Goal: Task Accomplishment & Management: Complete application form

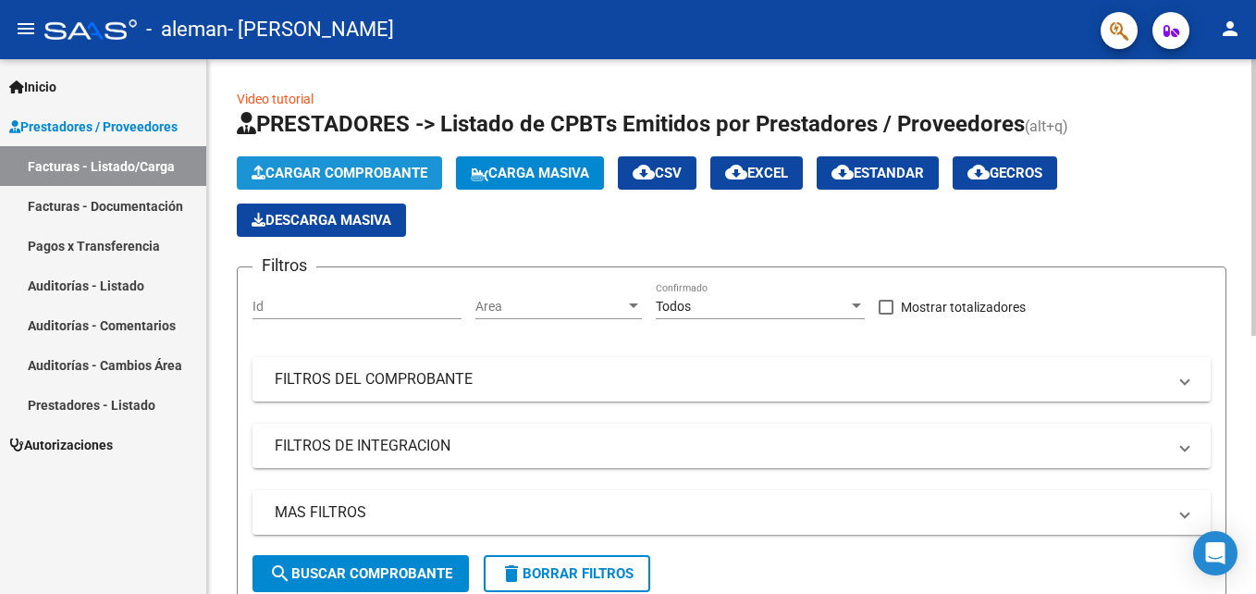
click at [348, 169] on span "Cargar Comprobante" at bounding box center [339, 173] width 176 height 17
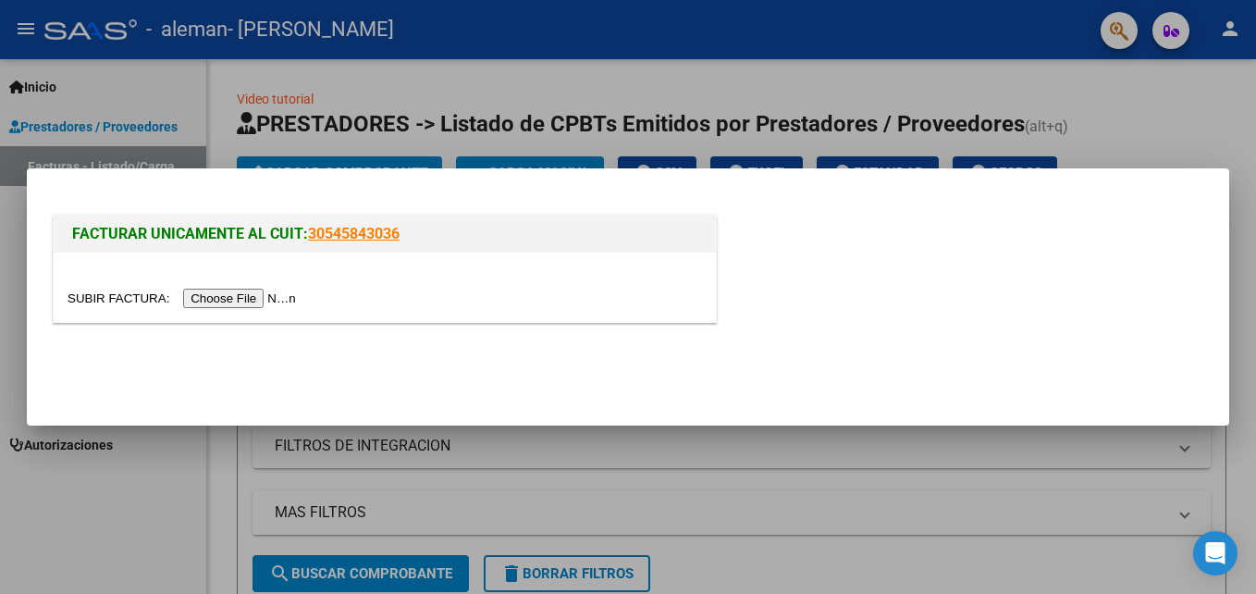
click at [208, 300] on input "file" at bounding box center [184, 297] width 234 height 19
click at [250, 296] on input "file" at bounding box center [184, 297] width 234 height 19
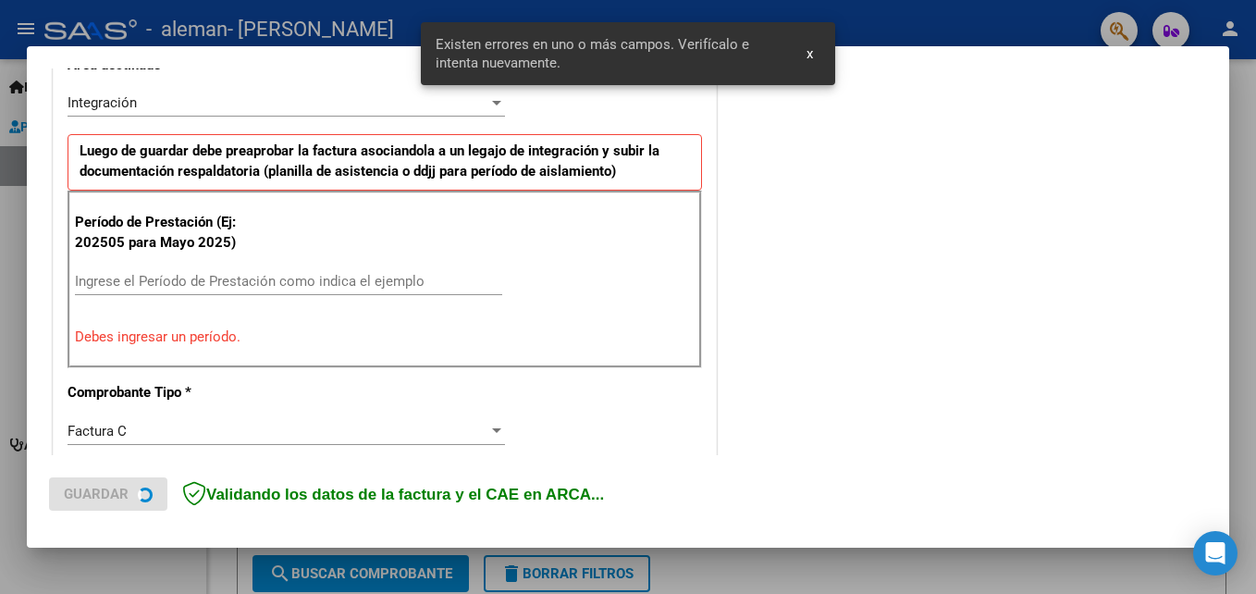
scroll to position [451, 0]
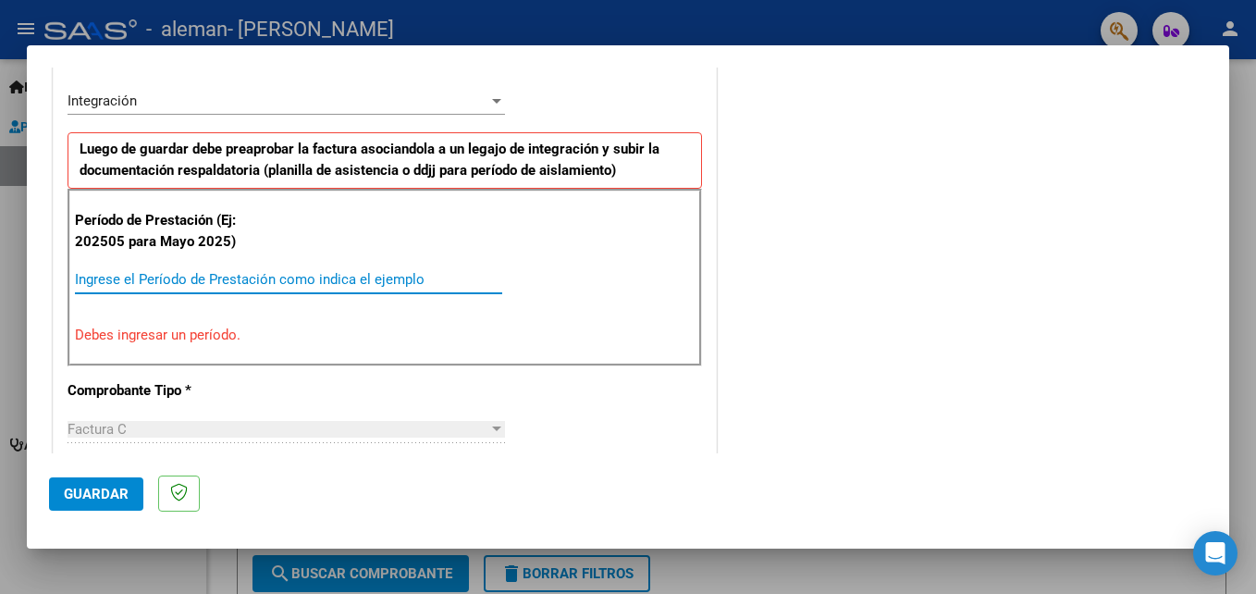
click at [108, 273] on input "Ingrese el Período de Prestación como indica el ejemplo" at bounding box center [288, 279] width 427 height 17
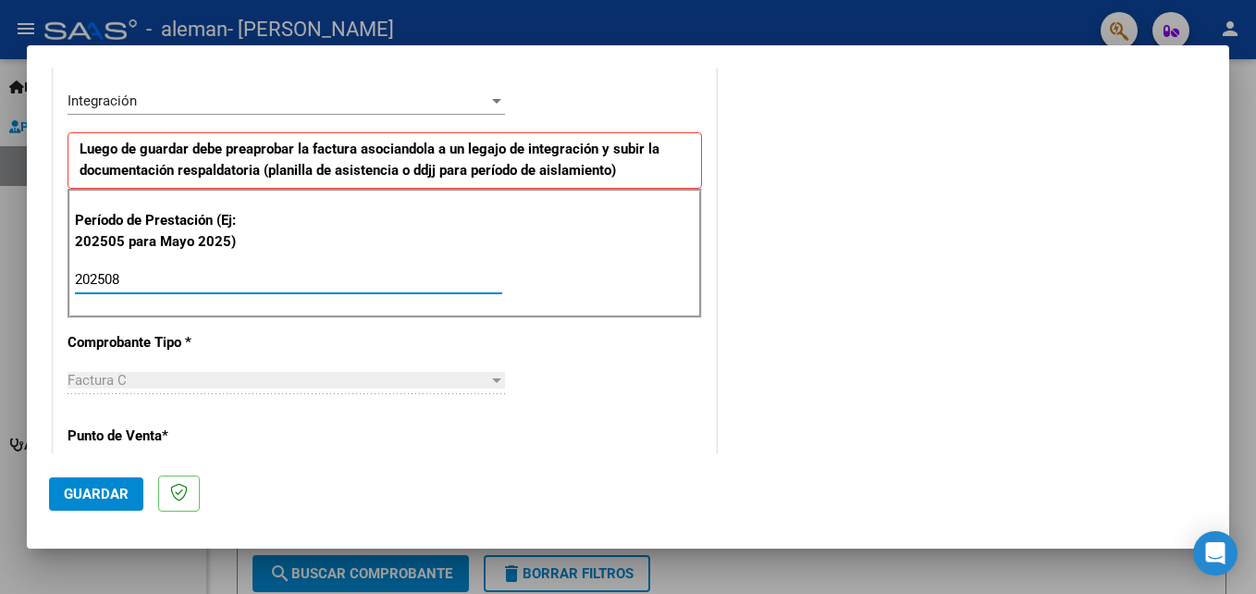
type input "202508"
click at [110, 496] on span "Guardar" at bounding box center [96, 493] width 65 height 17
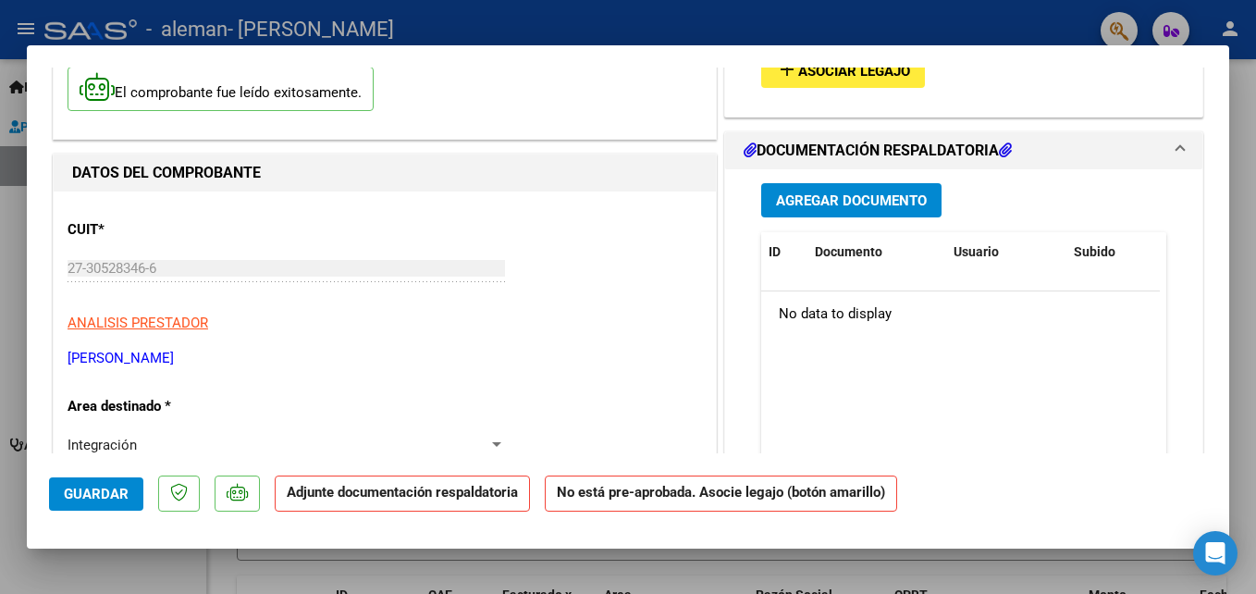
scroll to position [0, 0]
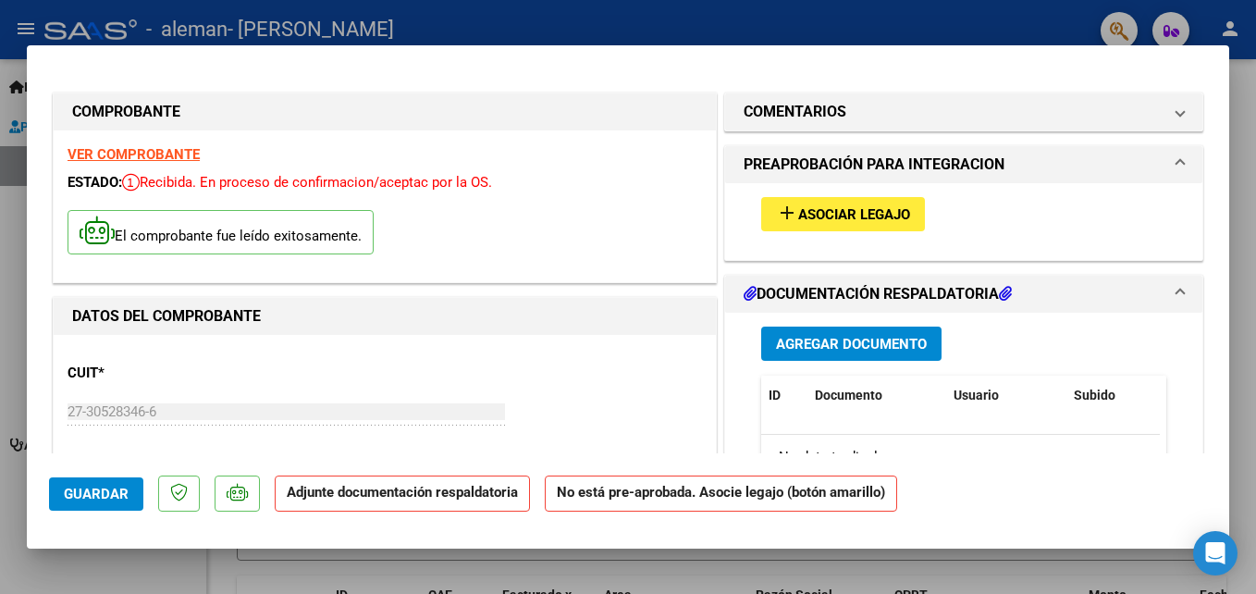
click at [831, 218] on span "Asociar Legajo" at bounding box center [854, 214] width 112 height 17
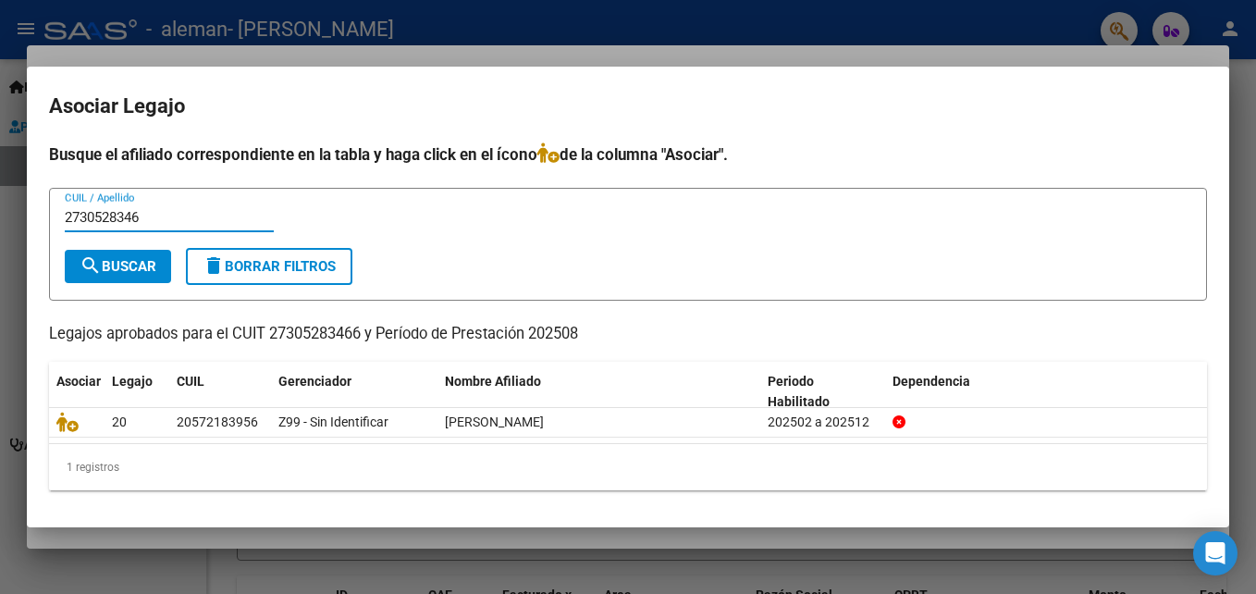
type input "2730528346"
click at [931, 19] on div at bounding box center [628, 297] width 1256 height 594
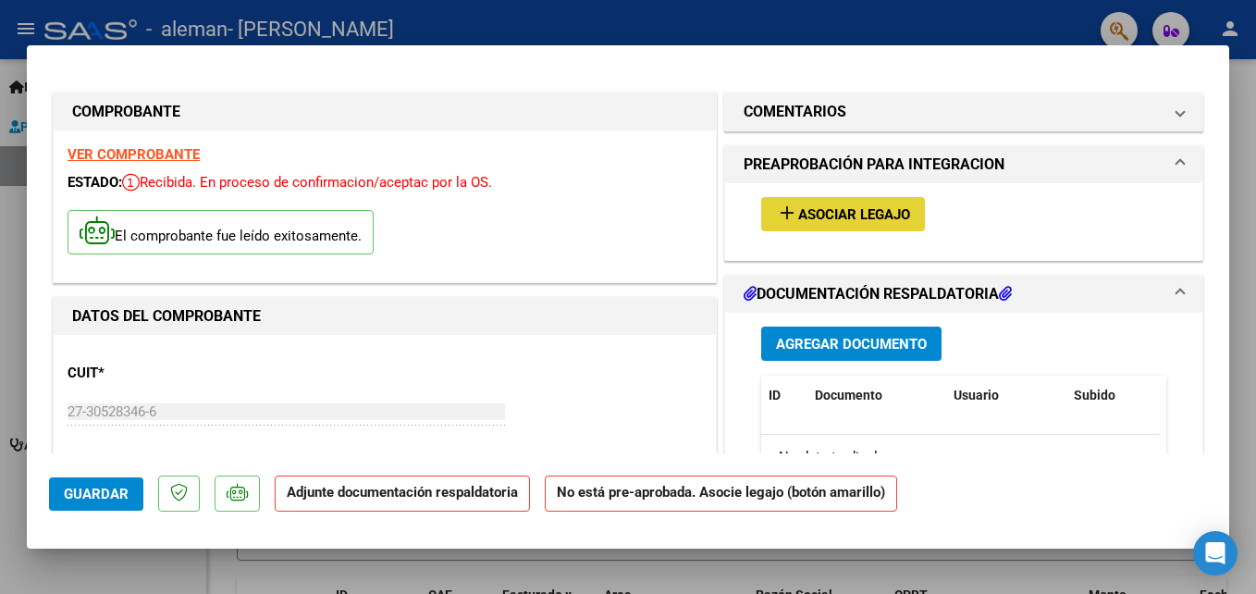
click at [843, 212] on span "Asociar Legajo" at bounding box center [854, 214] width 112 height 17
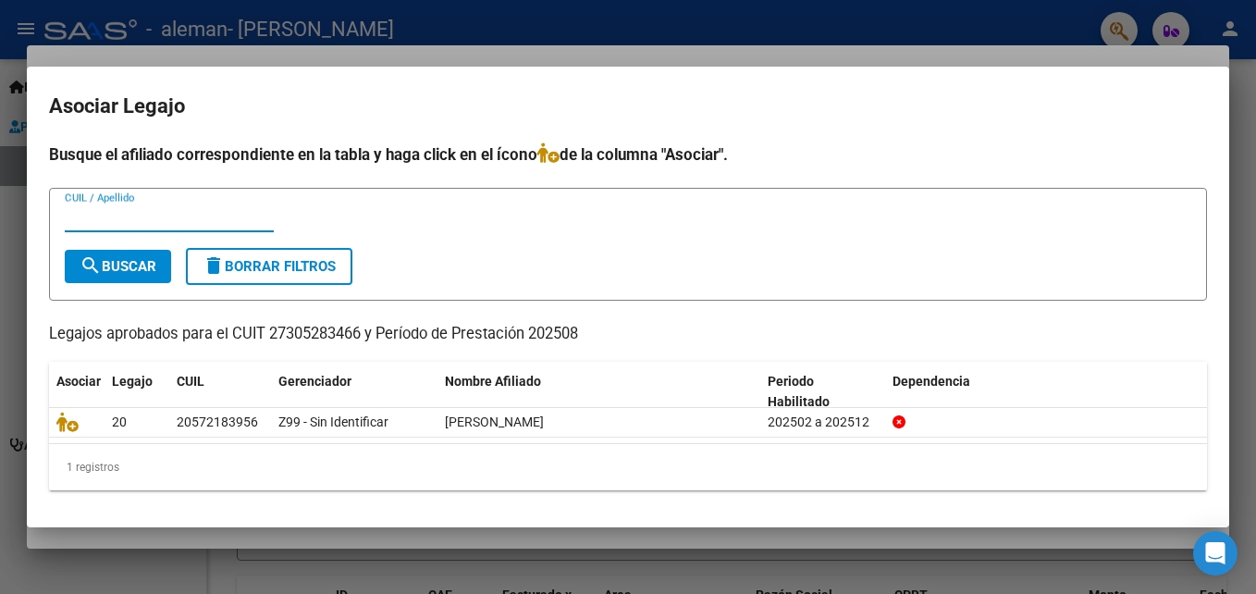
click at [144, 215] on input "CUIL / Apellido" at bounding box center [169, 217] width 209 height 17
type input "27305283466"
click at [104, 277] on button "search Buscar" at bounding box center [118, 266] width 106 height 33
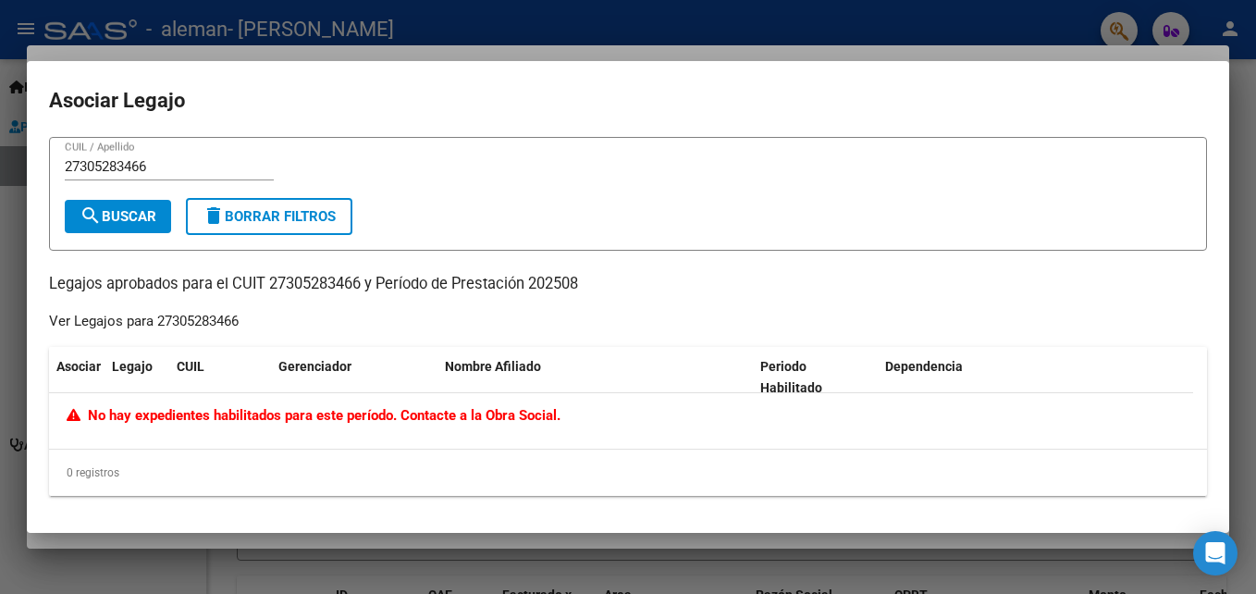
click at [928, 29] on div at bounding box center [628, 297] width 1256 height 594
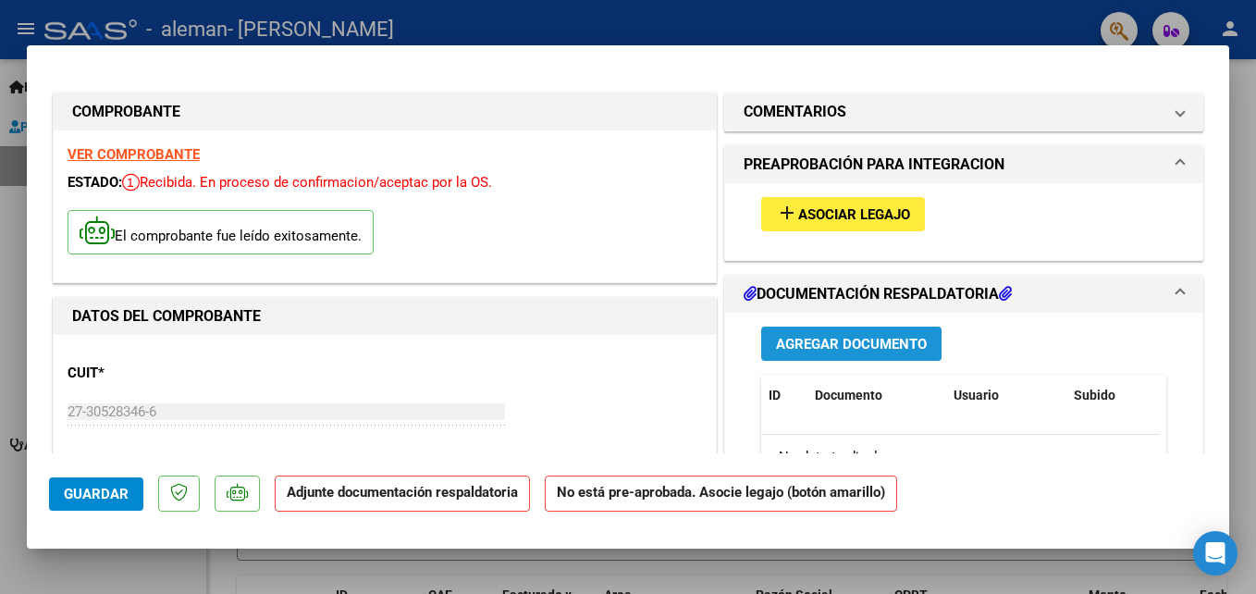
click at [828, 340] on span "Agregar Documento" at bounding box center [851, 344] width 151 height 17
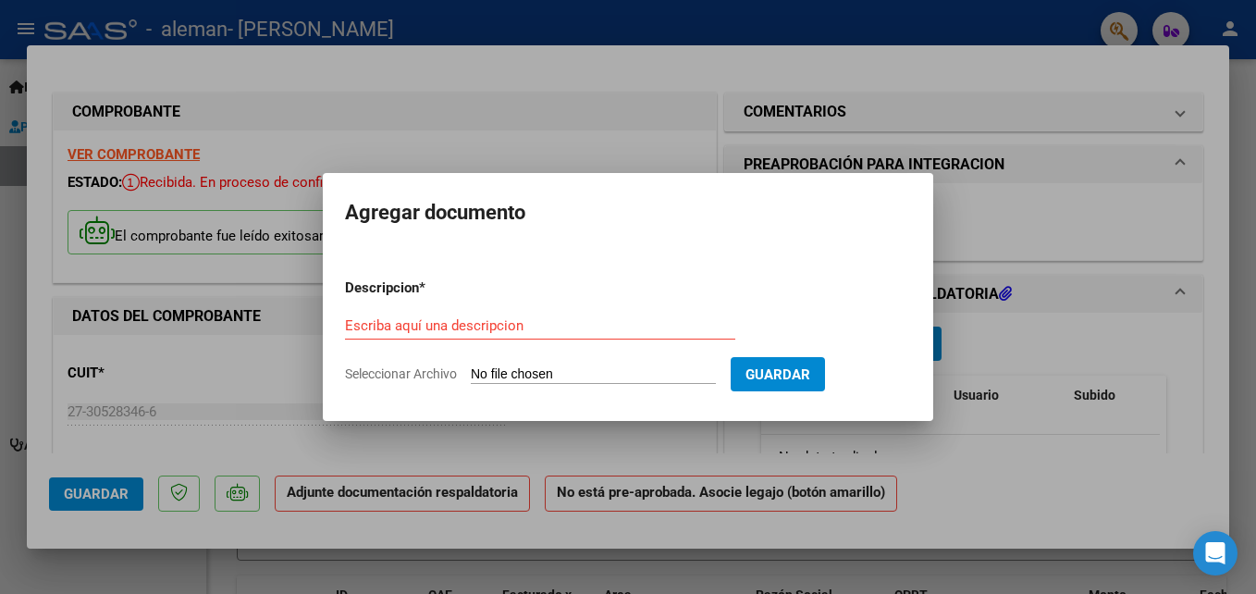
click at [415, 303] on form "Descripcion * Escriba aquí una descripcion Seleccionar Archivo Guardar" at bounding box center [628, 330] width 566 height 135
click at [418, 378] on span "Seleccionar Archivo" at bounding box center [401, 373] width 112 height 15
click at [471, 378] on input "Seleccionar Archivo" at bounding box center [593, 375] width 245 height 18
type input "C:\fakepath\27305283466_011_00005_00000211.pdf"
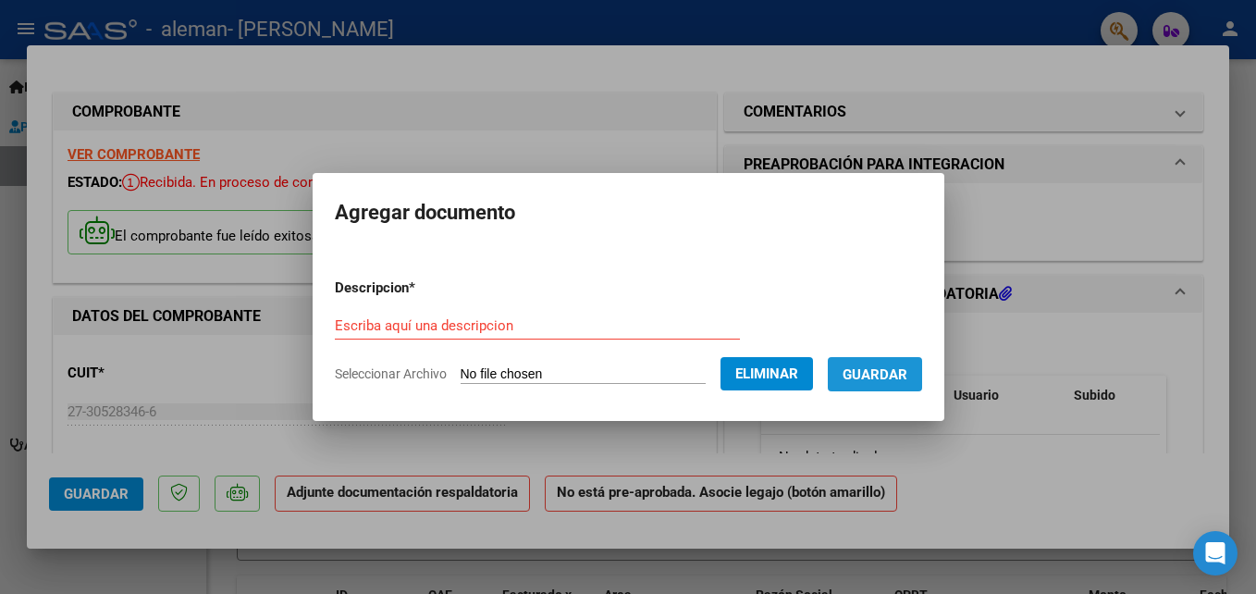
click at [907, 383] on span "Guardar" at bounding box center [874, 374] width 65 height 17
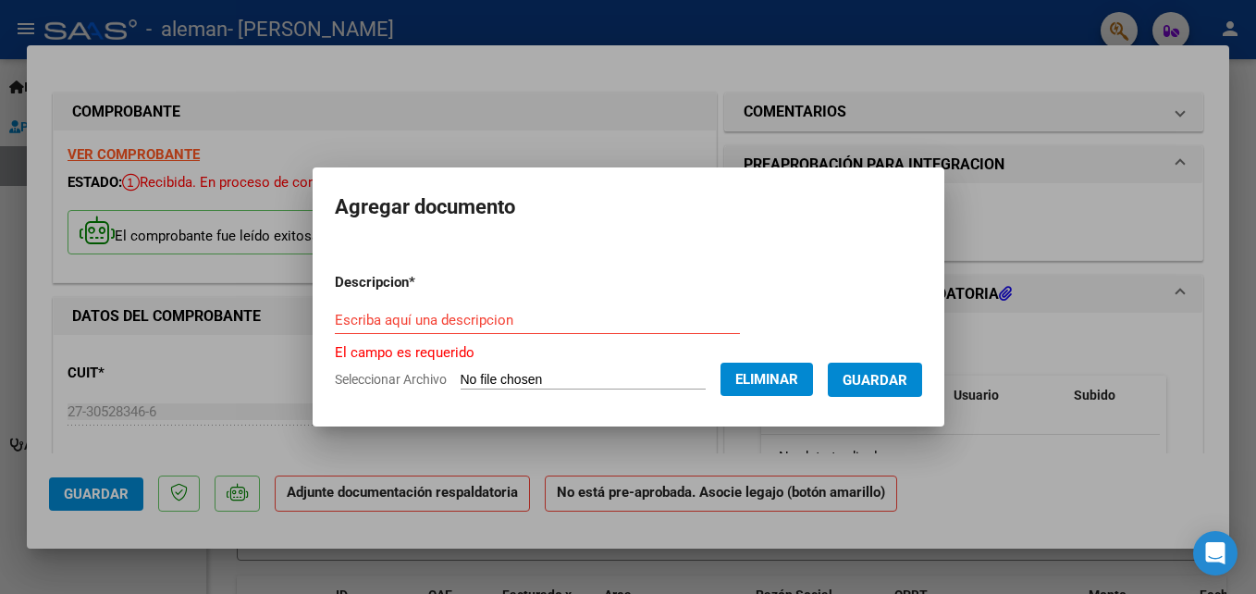
click at [442, 308] on div "Escriba aquí una descripcion" at bounding box center [537, 320] width 405 height 28
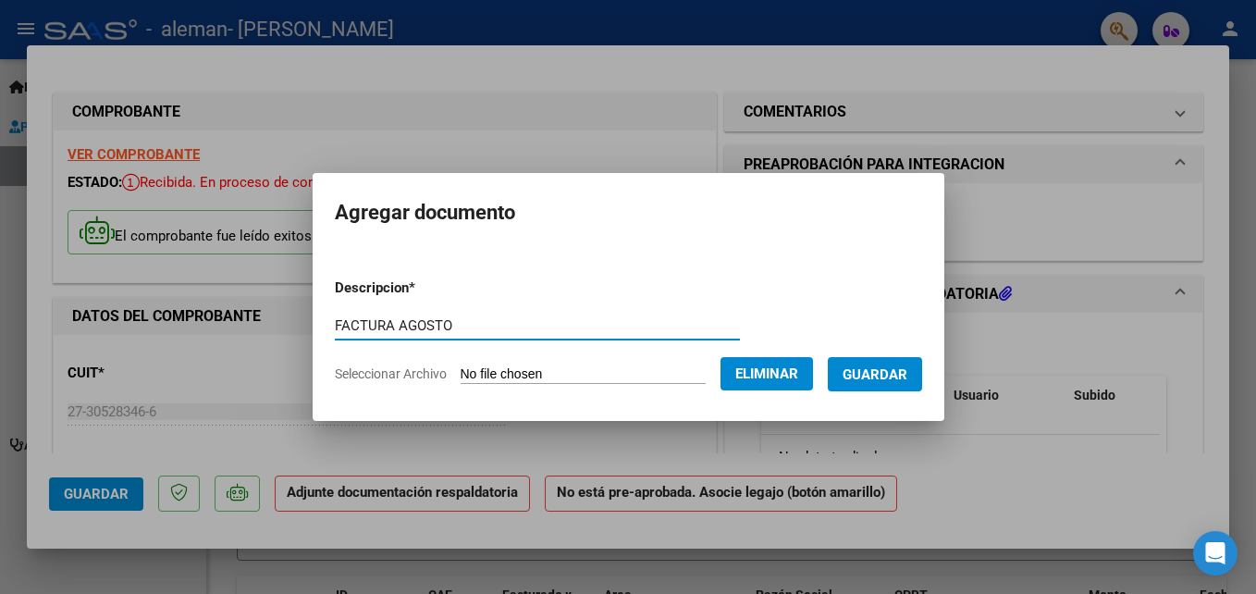
type input "FACTURA AGOSTO"
click at [906, 381] on span "Guardar" at bounding box center [874, 374] width 65 height 17
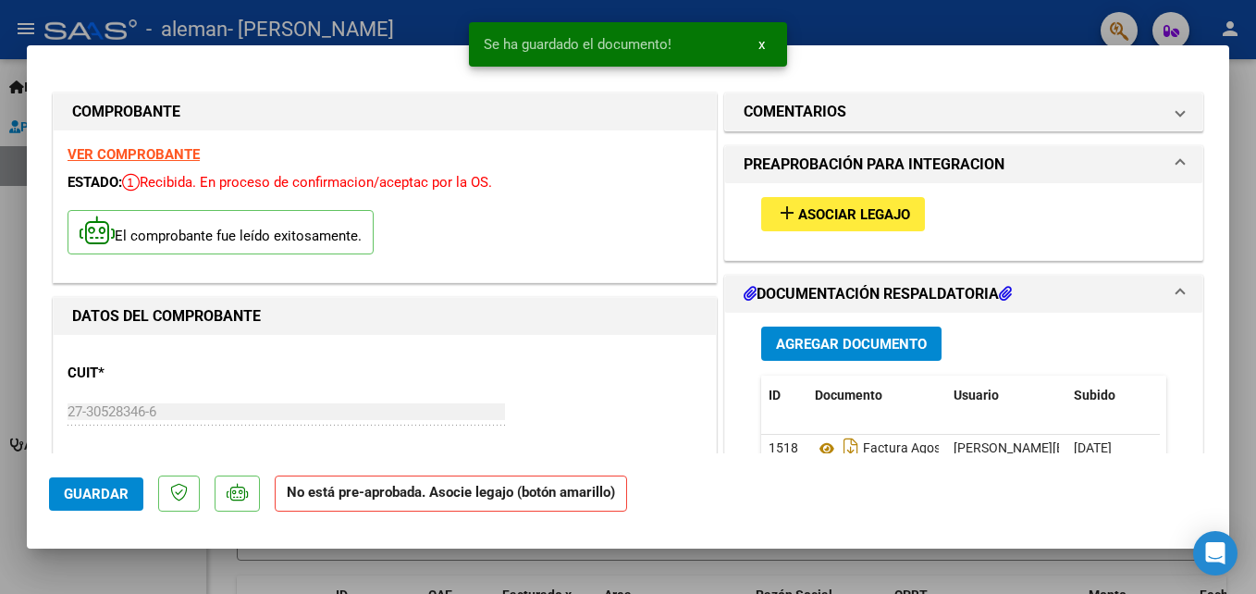
drag, startPoint x: 309, startPoint y: 475, endPoint x: 511, endPoint y: 535, distance: 211.2
click at [511, 535] on mat-dialog-container "COMPROBANTE VER COMPROBANTE ESTADO: Recibida. En proceso de confirmacion/acepta…" at bounding box center [628, 296] width 1202 height 503
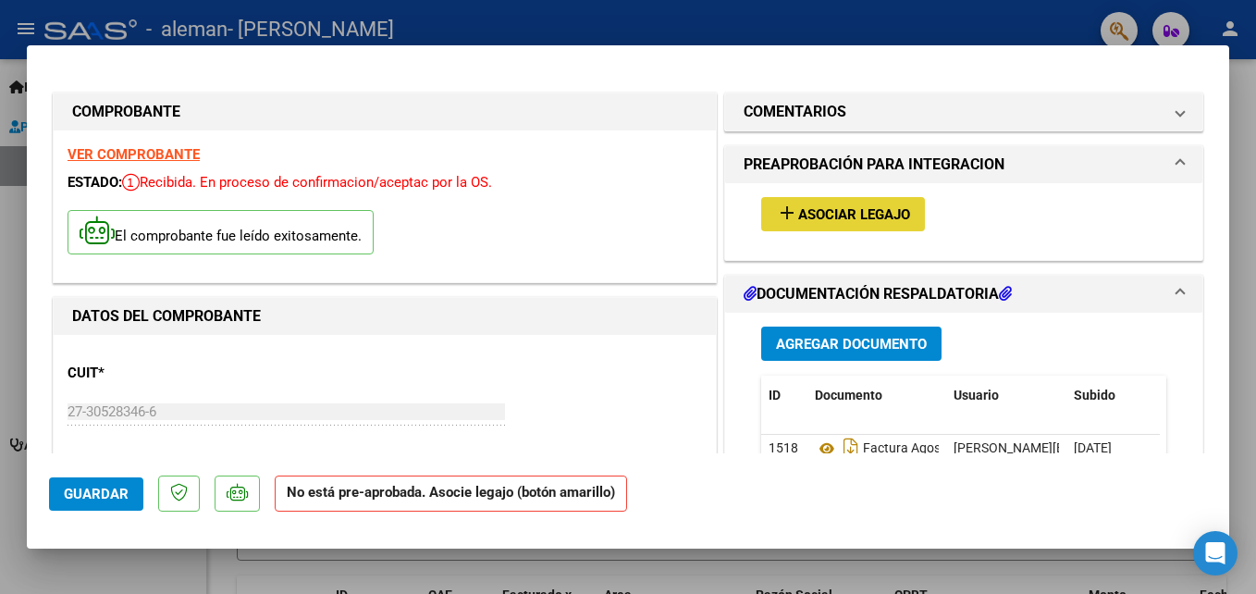
click at [824, 215] on span "Asociar Legajo" at bounding box center [854, 214] width 112 height 17
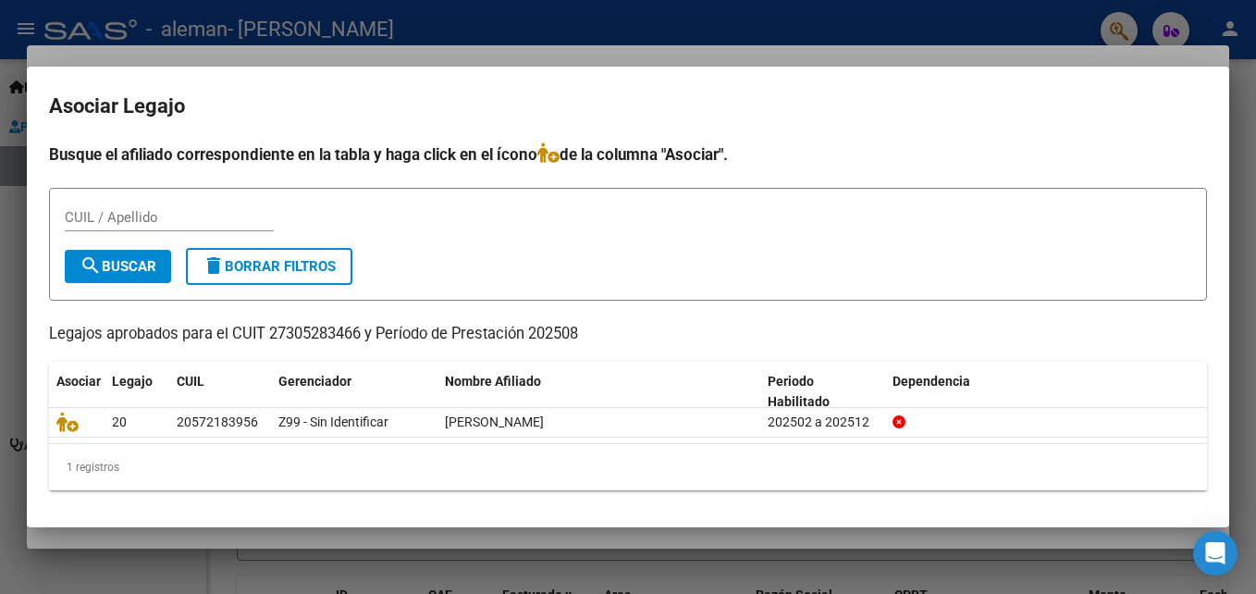
click at [198, 205] on div "CUIL / Apellido" at bounding box center [169, 217] width 209 height 28
type input "57218395"
click at [130, 258] on span "search Buscar" at bounding box center [118, 266] width 77 height 17
click at [160, 201] on form "57218395 CUIL / Apellido search Buscar delete Borrar Filtros" at bounding box center [628, 245] width 1158 height 114
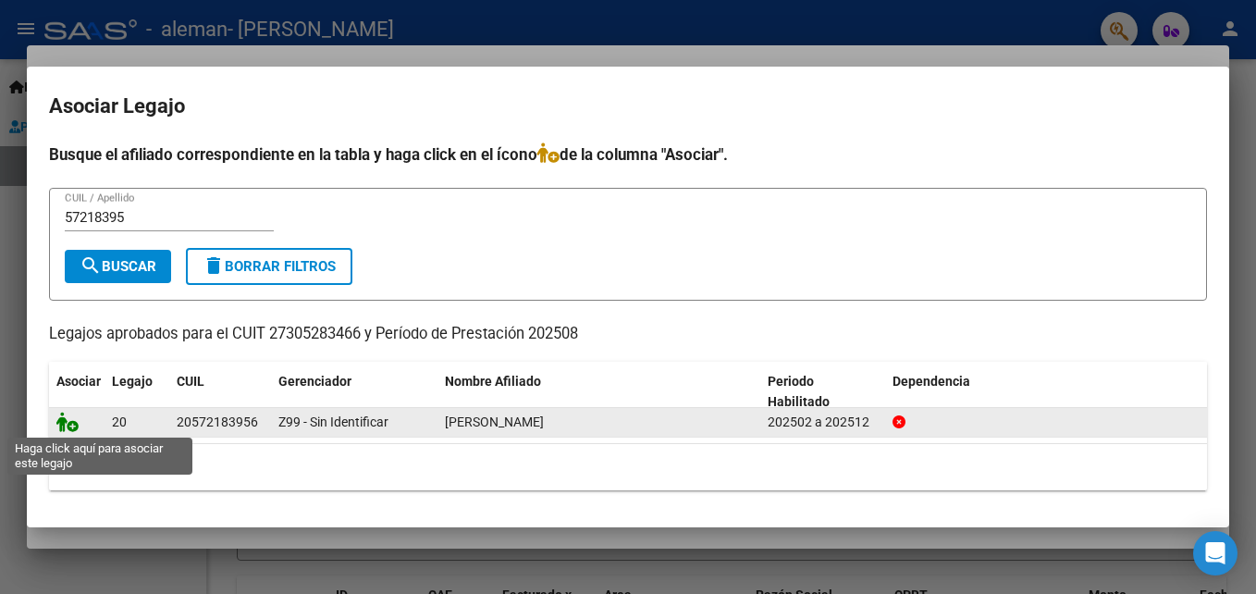
click at [71, 425] on icon at bounding box center [67, 421] width 22 height 20
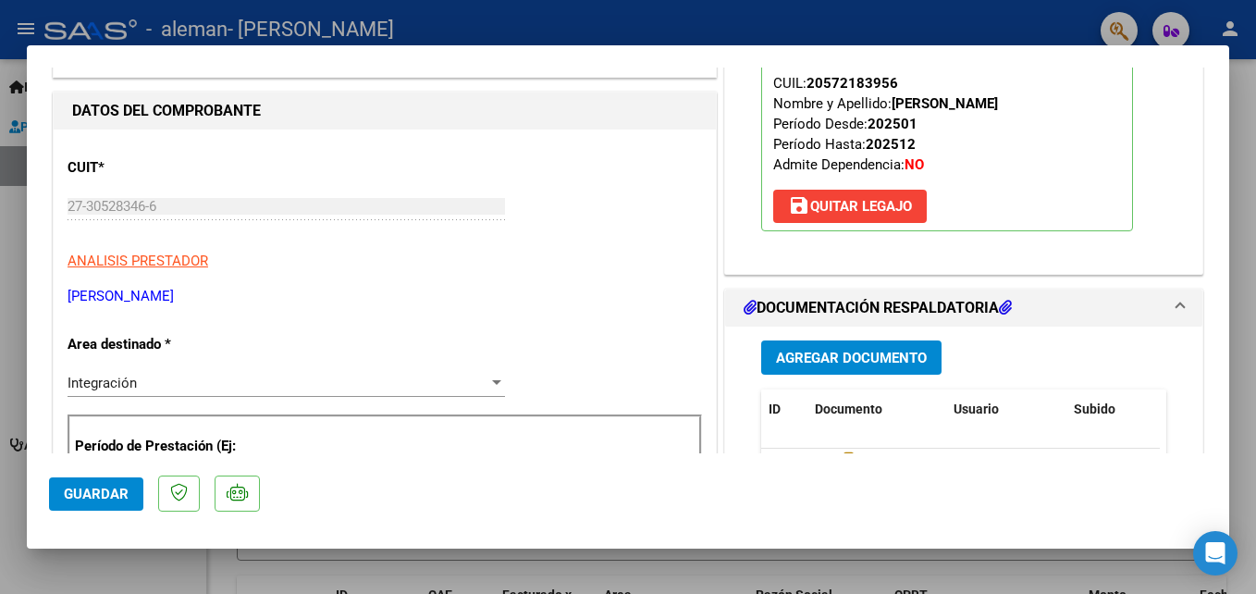
scroll to position [312, 0]
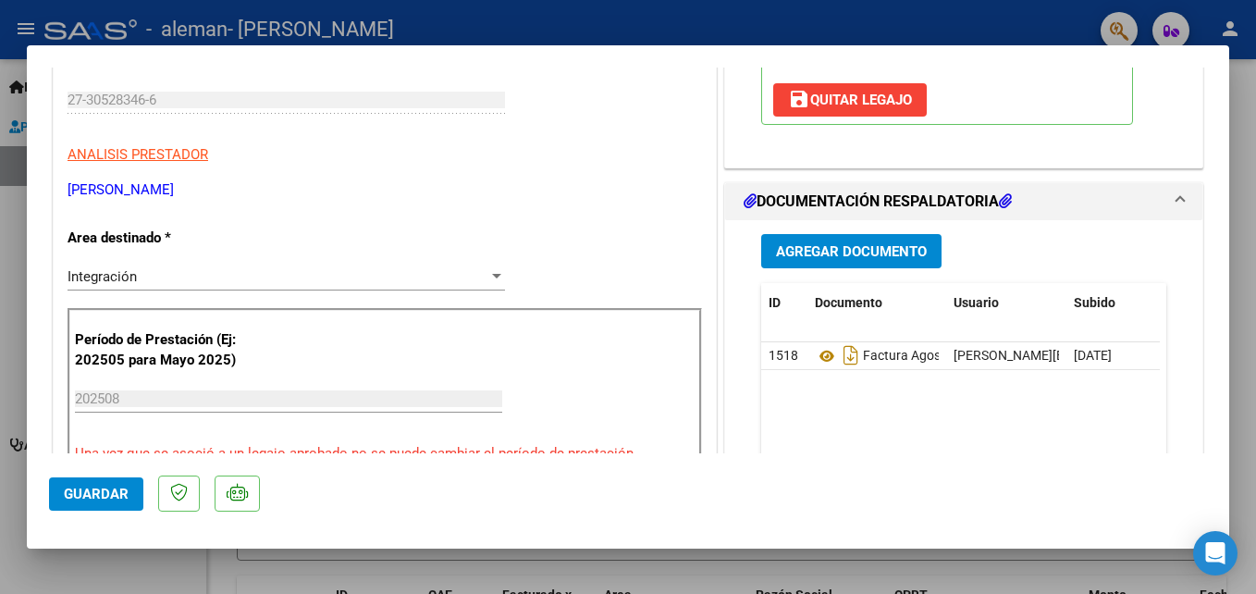
click at [835, 259] on span "Agregar Documento" at bounding box center [851, 251] width 151 height 17
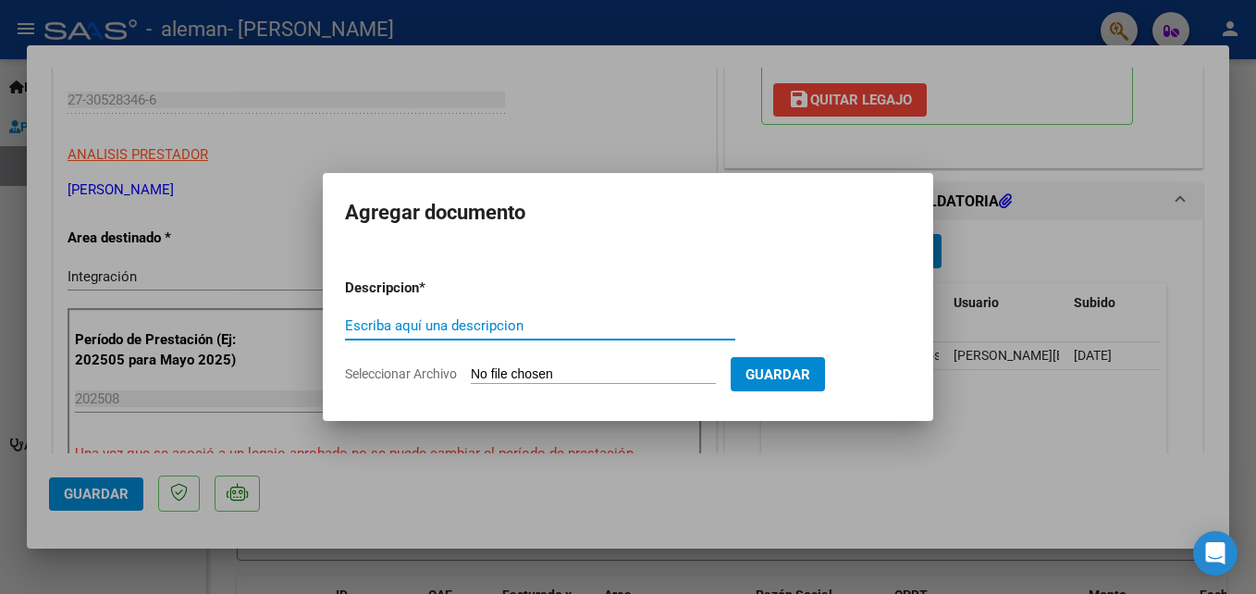
click at [461, 332] on input "Escriba aquí una descripcion" at bounding box center [540, 325] width 390 height 17
type input "PLANILLA AGOSTO"
click at [486, 372] on input "Seleccionar Archivo" at bounding box center [593, 375] width 245 height 18
type input "C:\fakepath\[PERSON_NAME] (1).pdf"
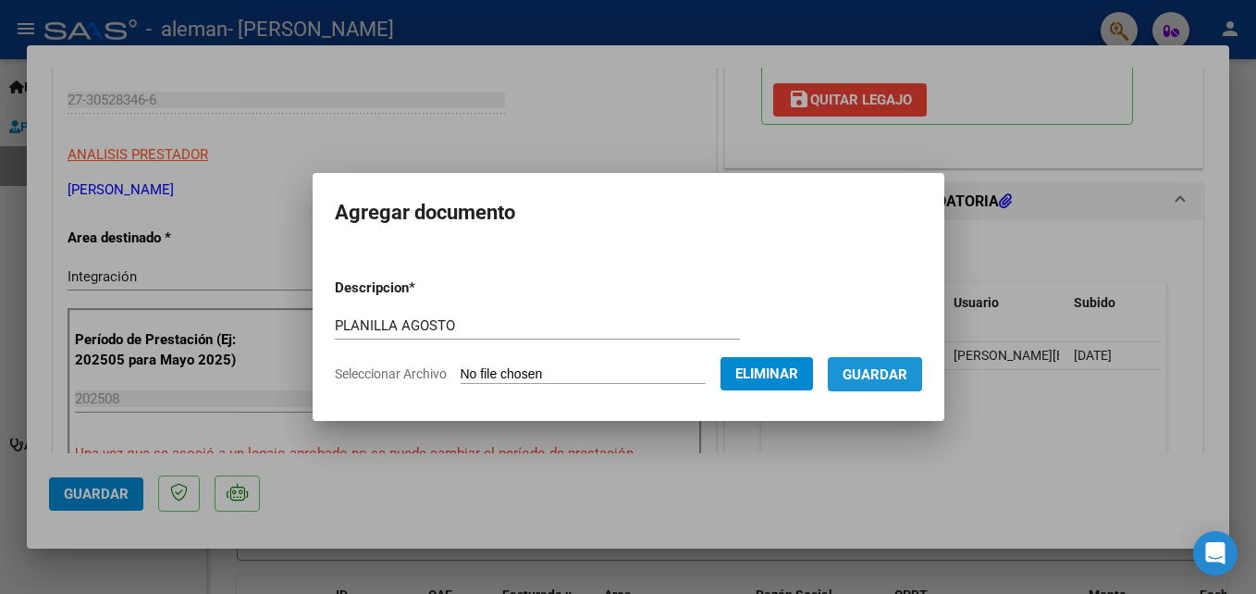
click at [898, 366] on span "Guardar" at bounding box center [874, 374] width 65 height 17
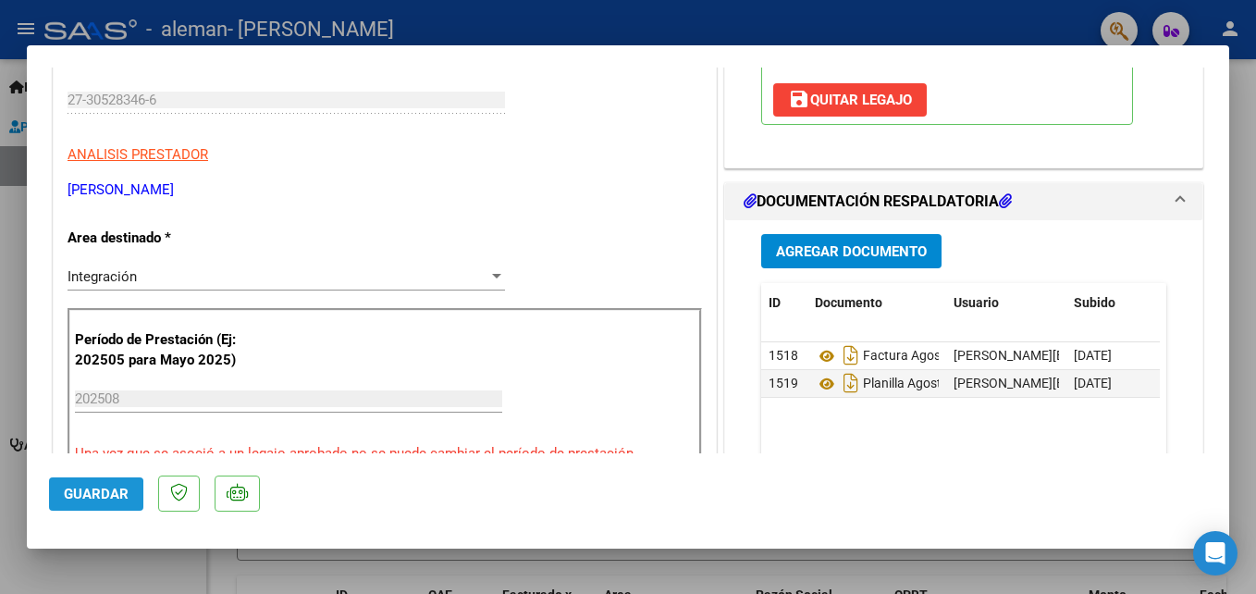
click at [82, 496] on span "Guardar" at bounding box center [96, 493] width 65 height 17
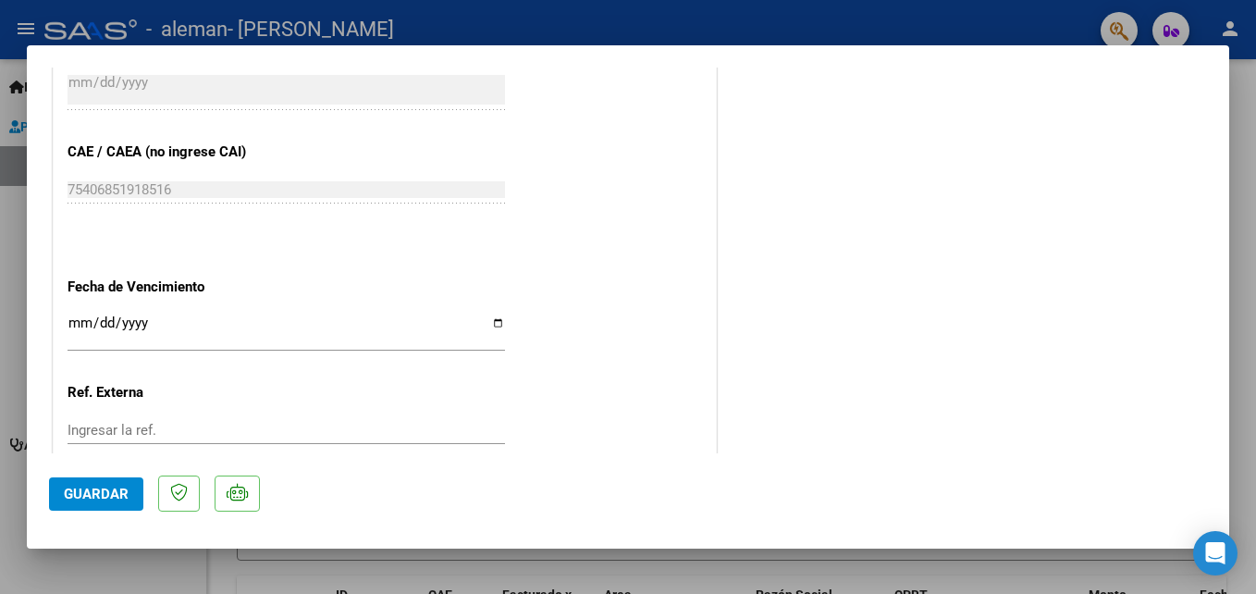
scroll to position [1269, 0]
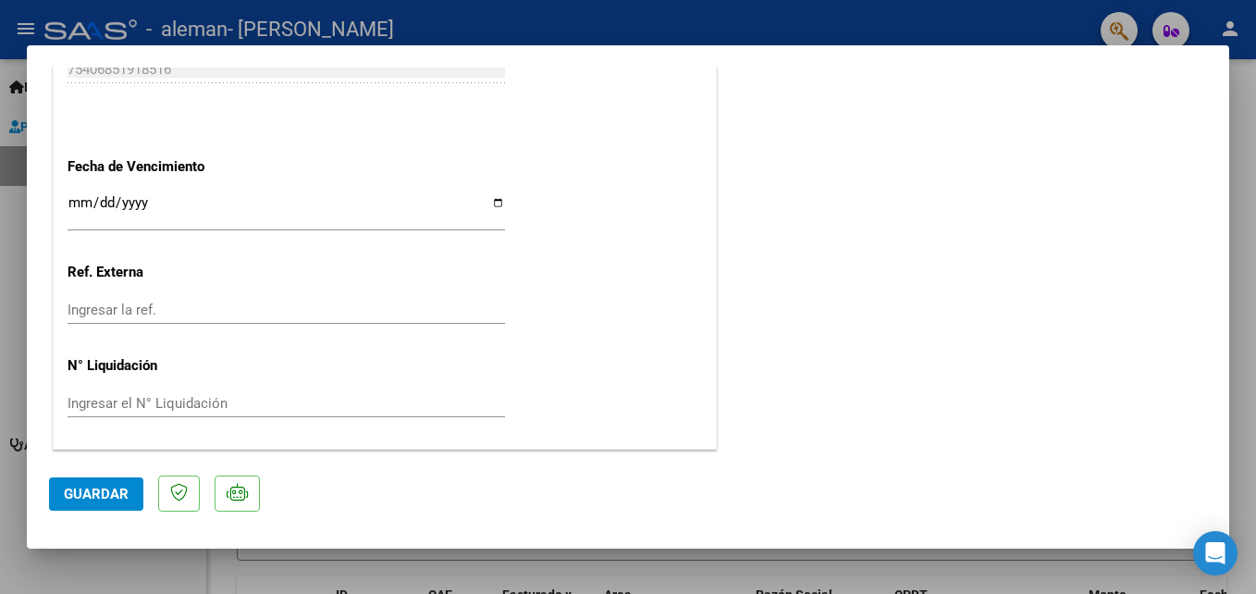
click at [83, 493] on span "Guardar" at bounding box center [96, 493] width 65 height 17
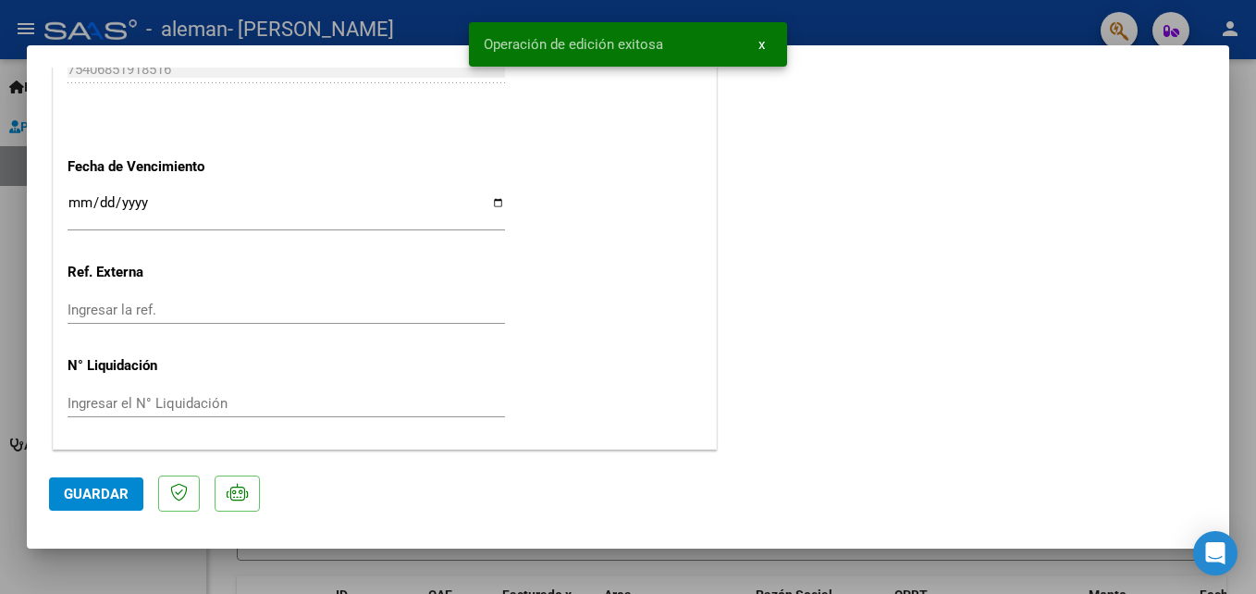
click at [49, 571] on div at bounding box center [628, 297] width 1256 height 594
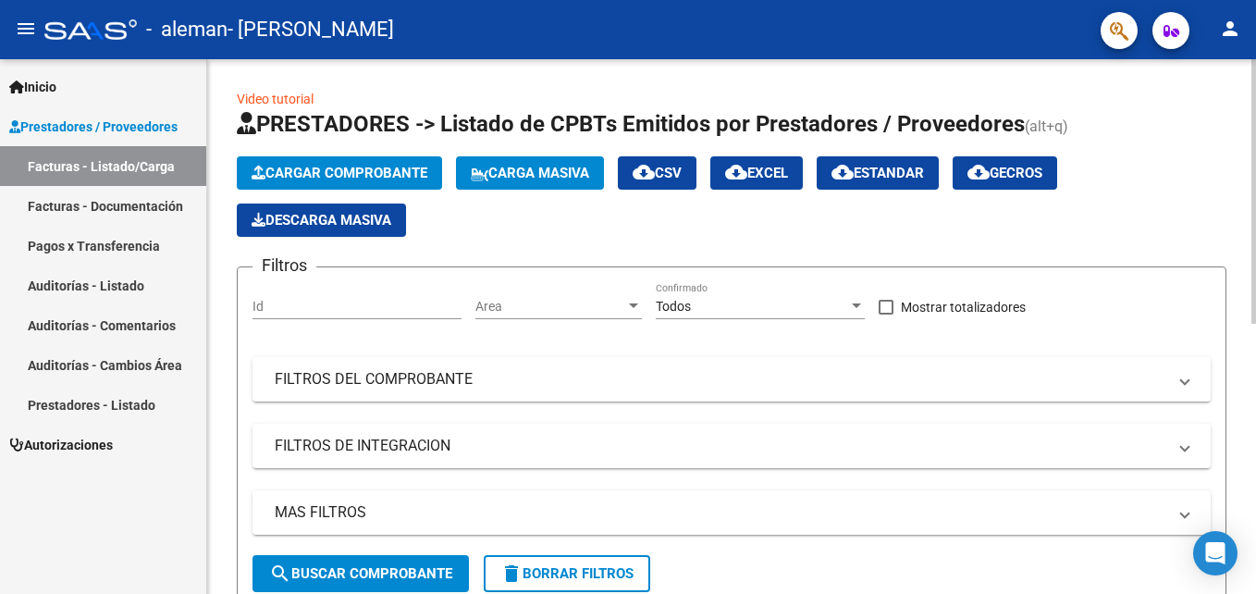
click at [320, 176] on span "Cargar Comprobante" at bounding box center [339, 173] width 176 height 17
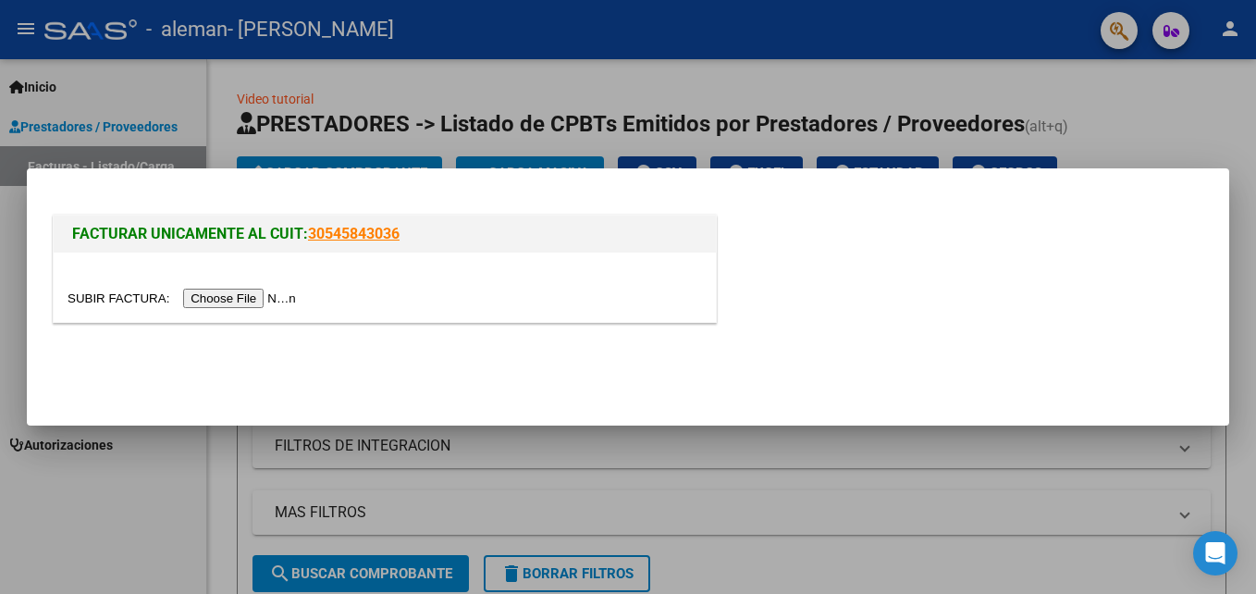
click at [211, 304] on input "file" at bounding box center [184, 297] width 234 height 19
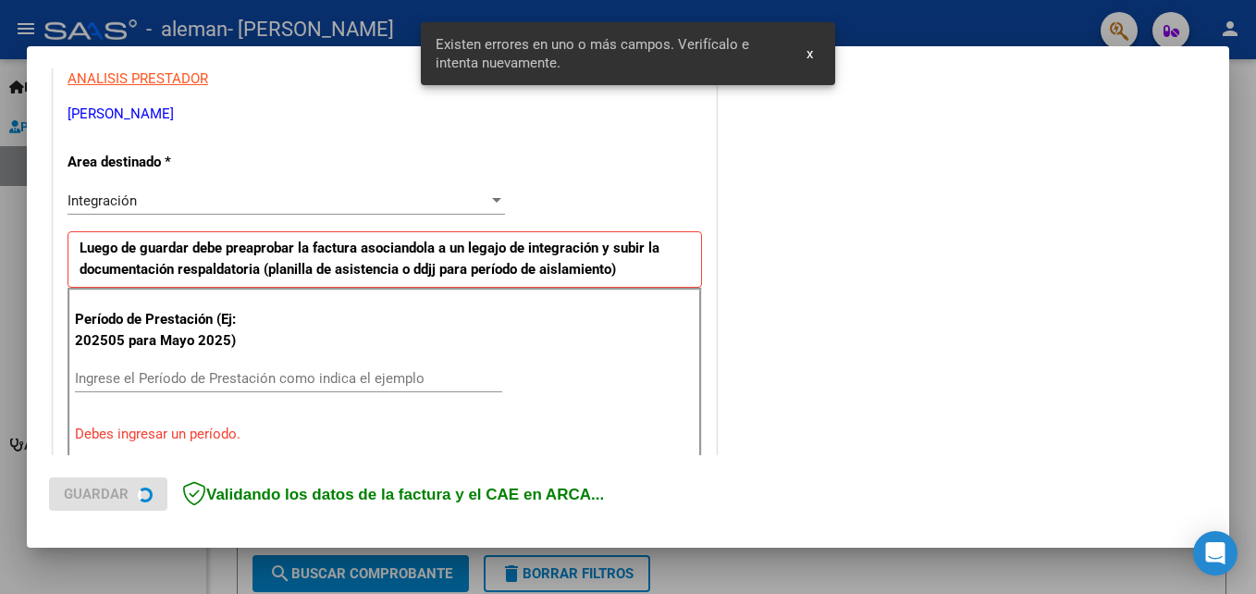
scroll to position [451, 0]
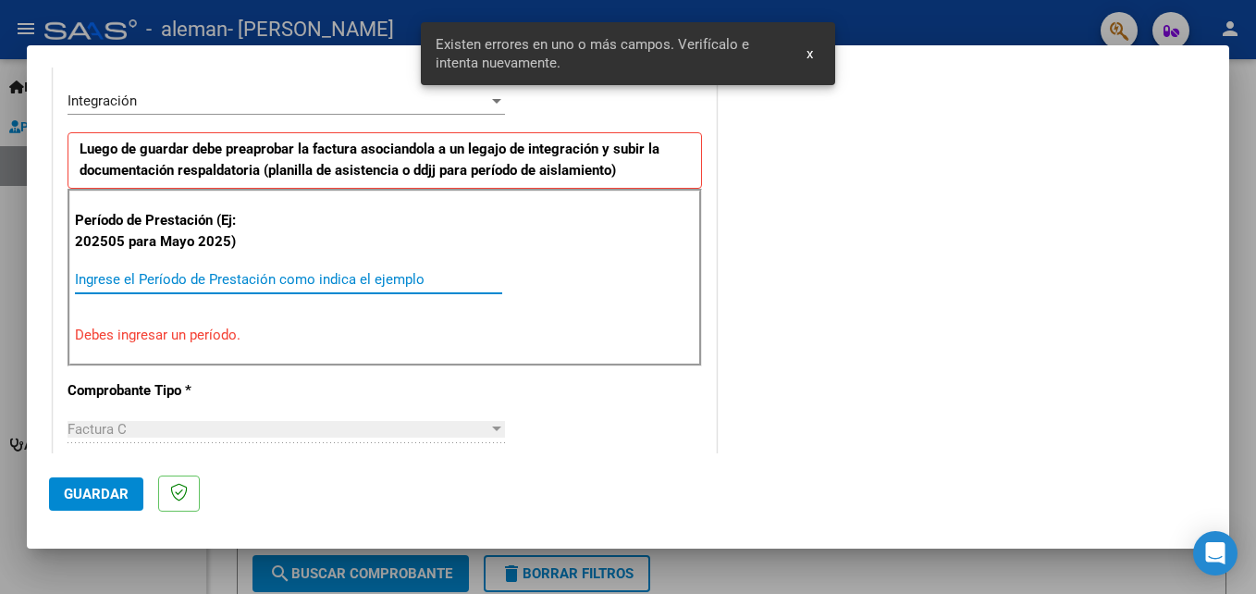
click at [121, 279] on input "Ingrese el Período de Prestación como indica el ejemplo" at bounding box center [288, 279] width 427 height 17
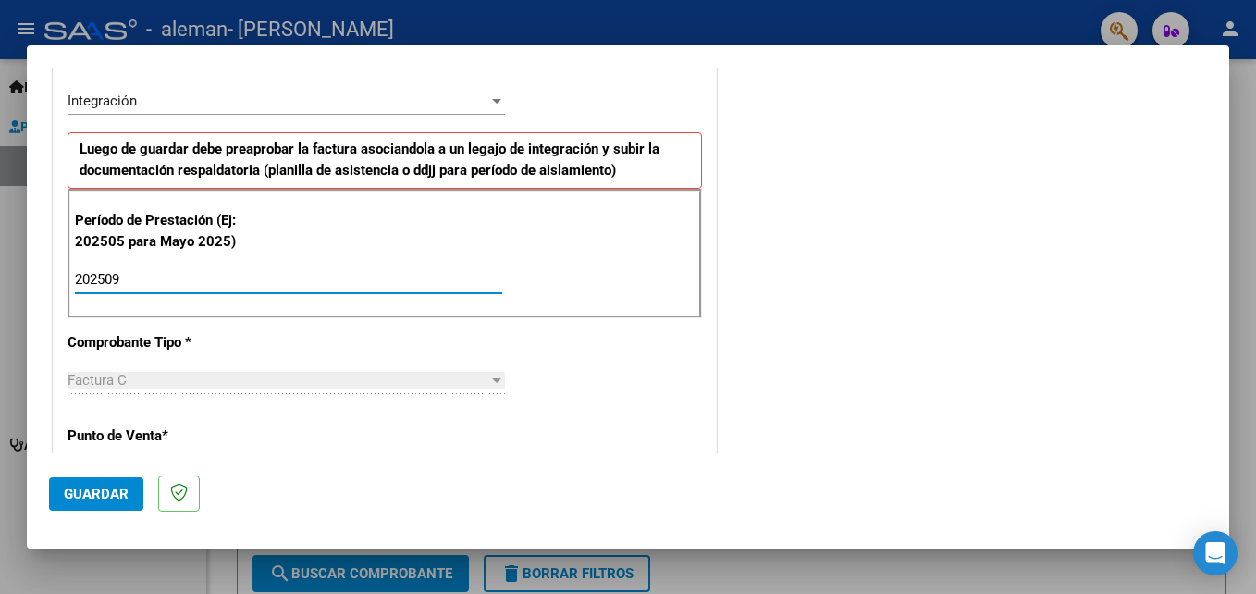
type input "202509"
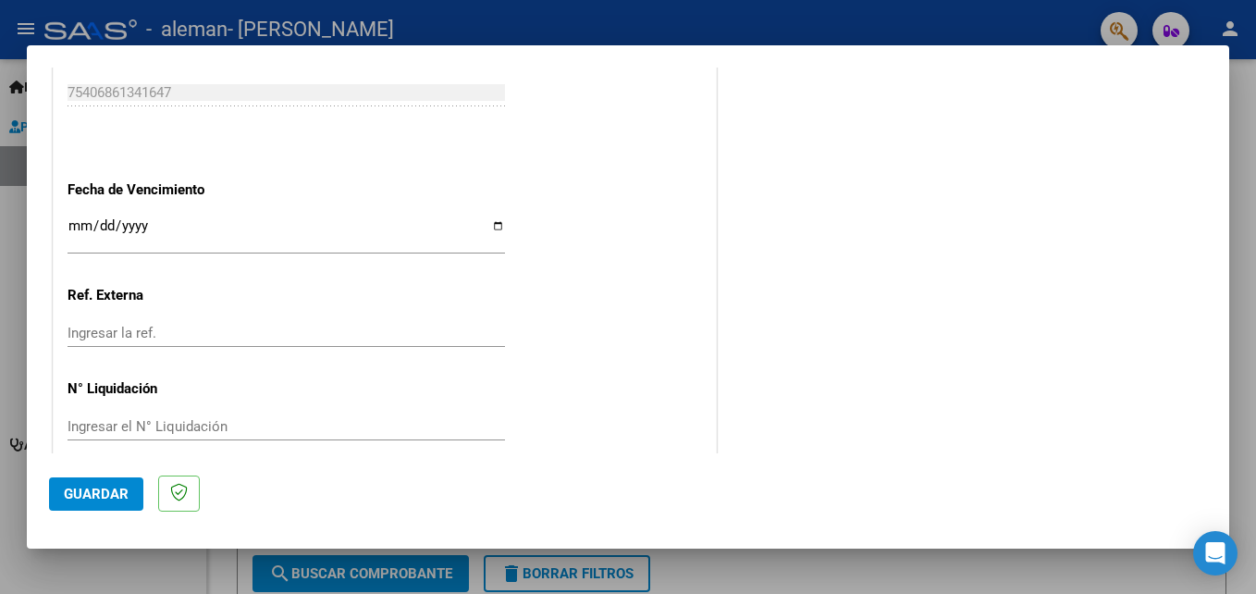
scroll to position [1242, 0]
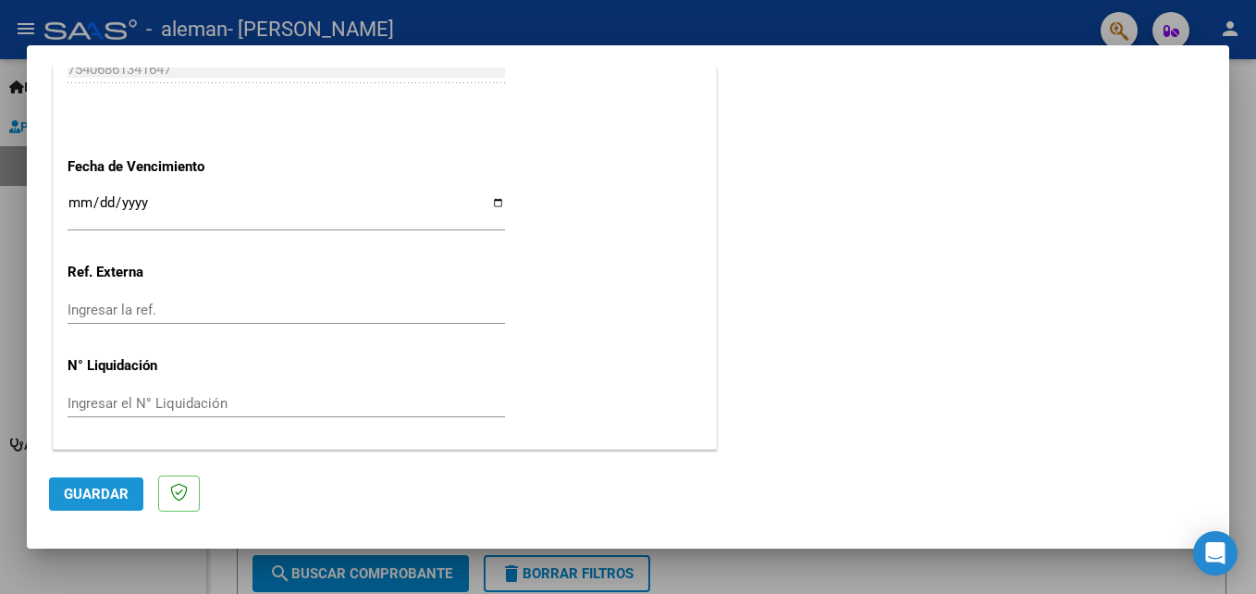
click at [112, 489] on span "Guardar" at bounding box center [96, 493] width 65 height 17
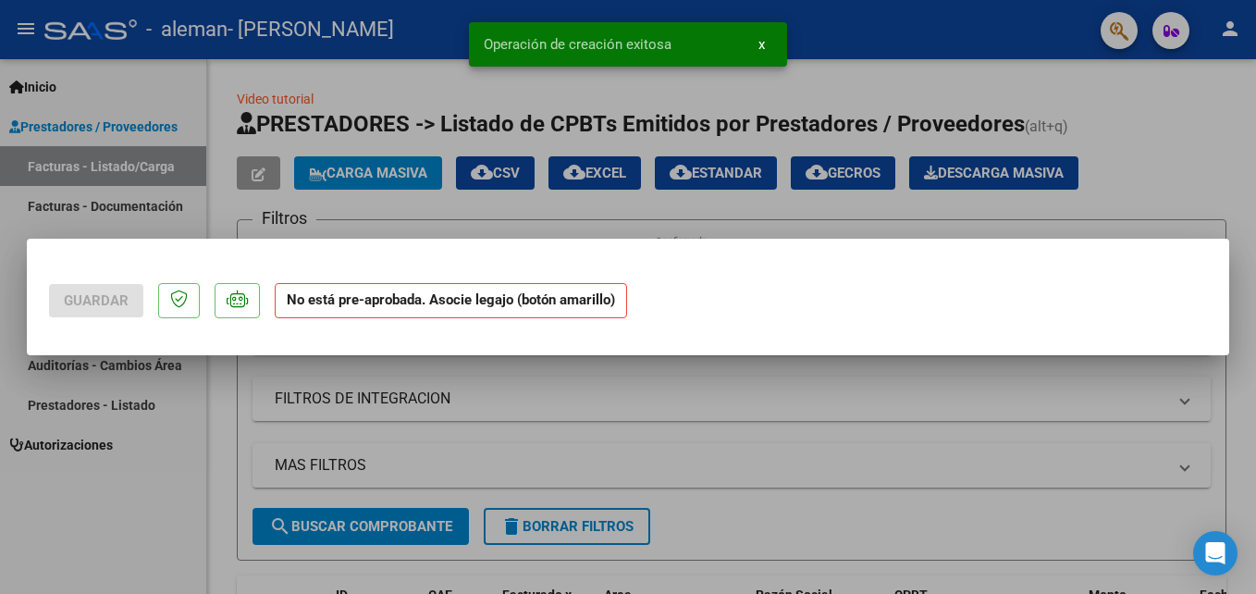
scroll to position [0, 0]
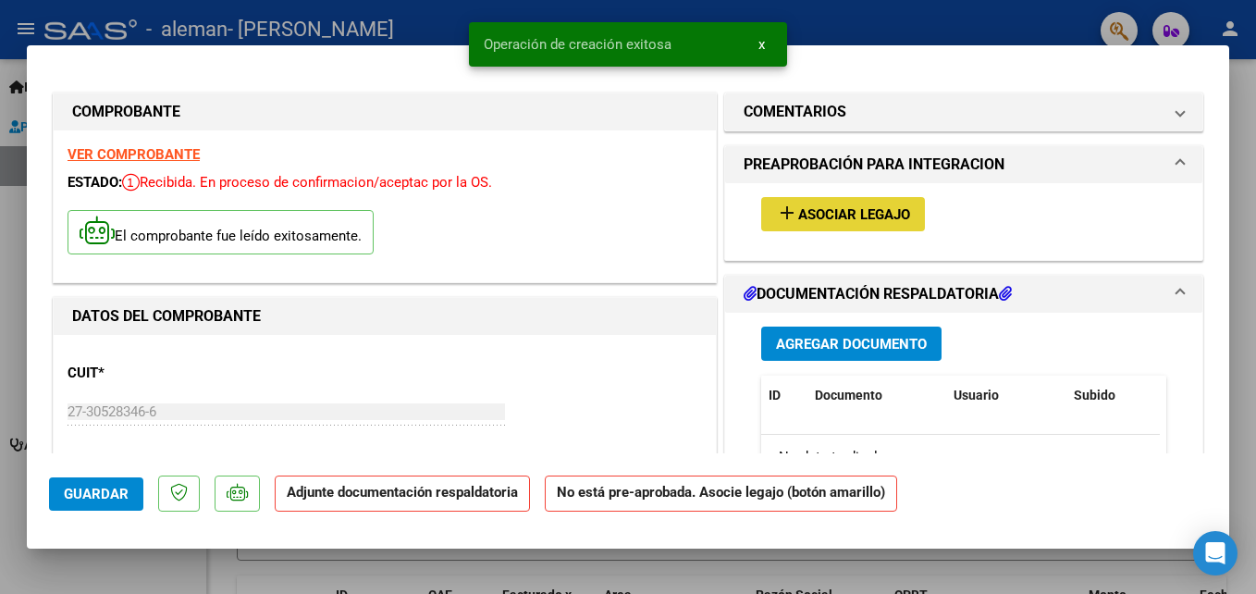
click at [827, 208] on span "Asociar Legajo" at bounding box center [854, 214] width 112 height 17
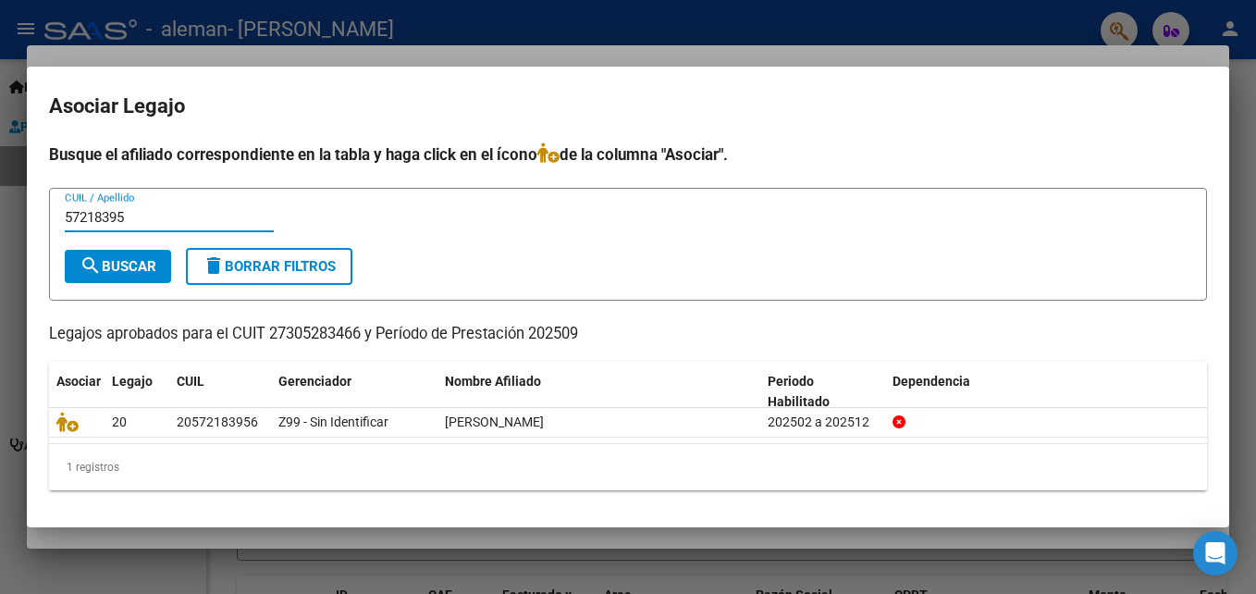
type input "57218395"
click at [127, 272] on span "search Buscar" at bounding box center [118, 266] width 77 height 17
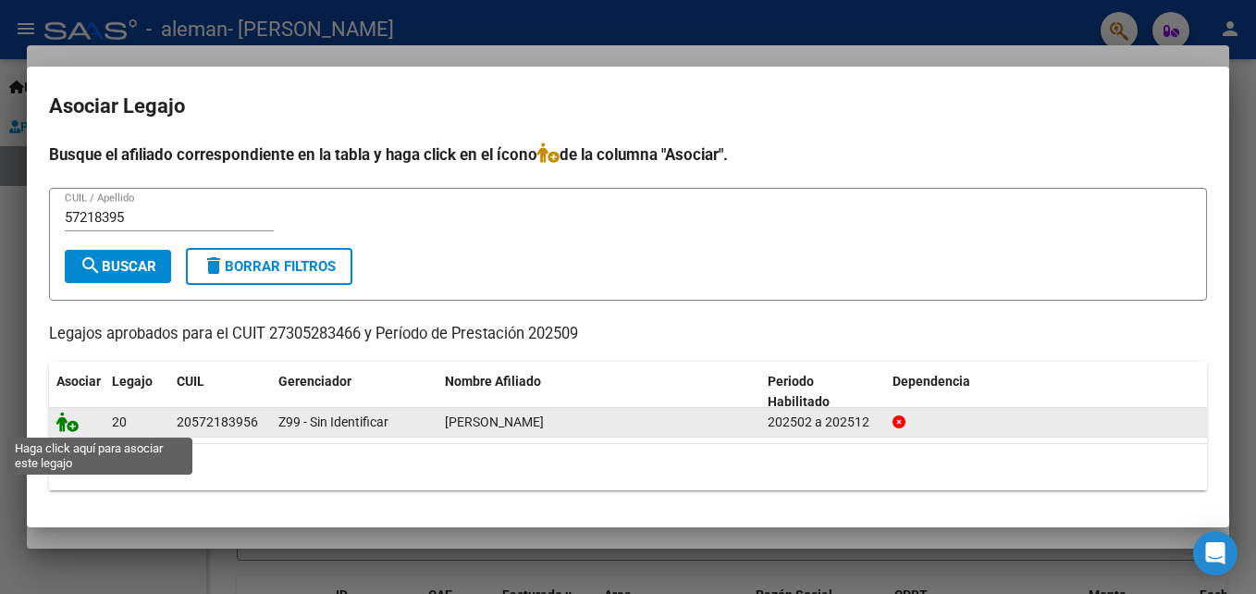
click at [69, 426] on icon at bounding box center [67, 421] width 22 height 20
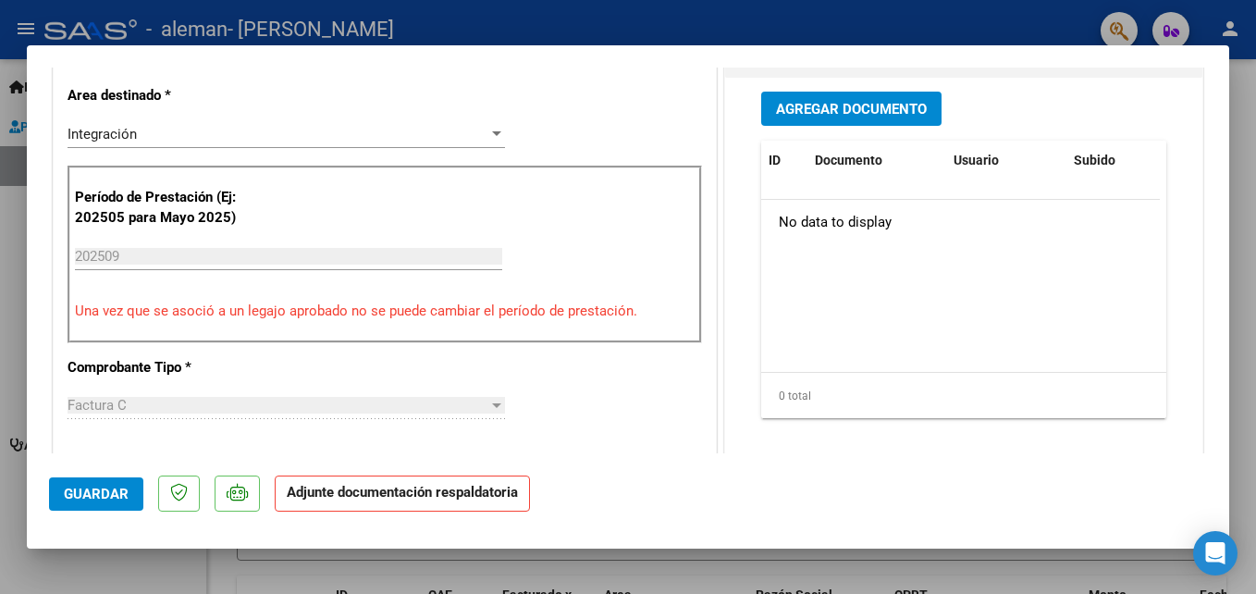
scroll to position [472, 0]
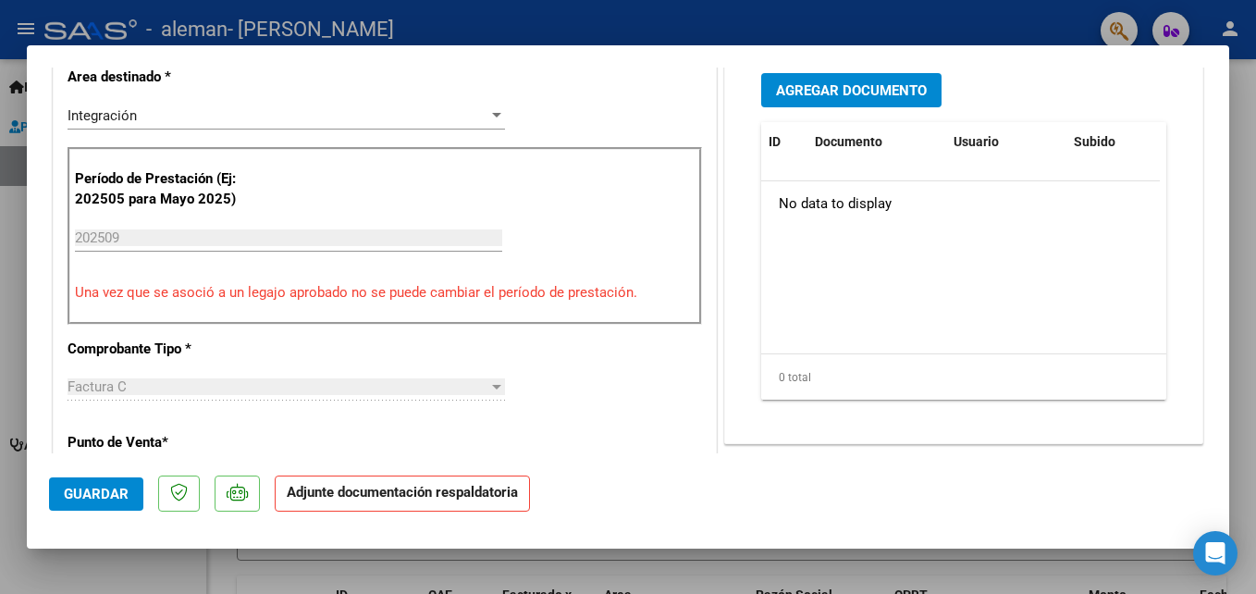
drag, startPoint x: 1255, startPoint y: 216, endPoint x: 1255, endPoint y: 239, distance: 23.1
click at [1255, 239] on html "menu - aleman - [PERSON_NAME] person Inicio Instructivos Contacto OS Prestadore…" at bounding box center [628, 297] width 1256 height 594
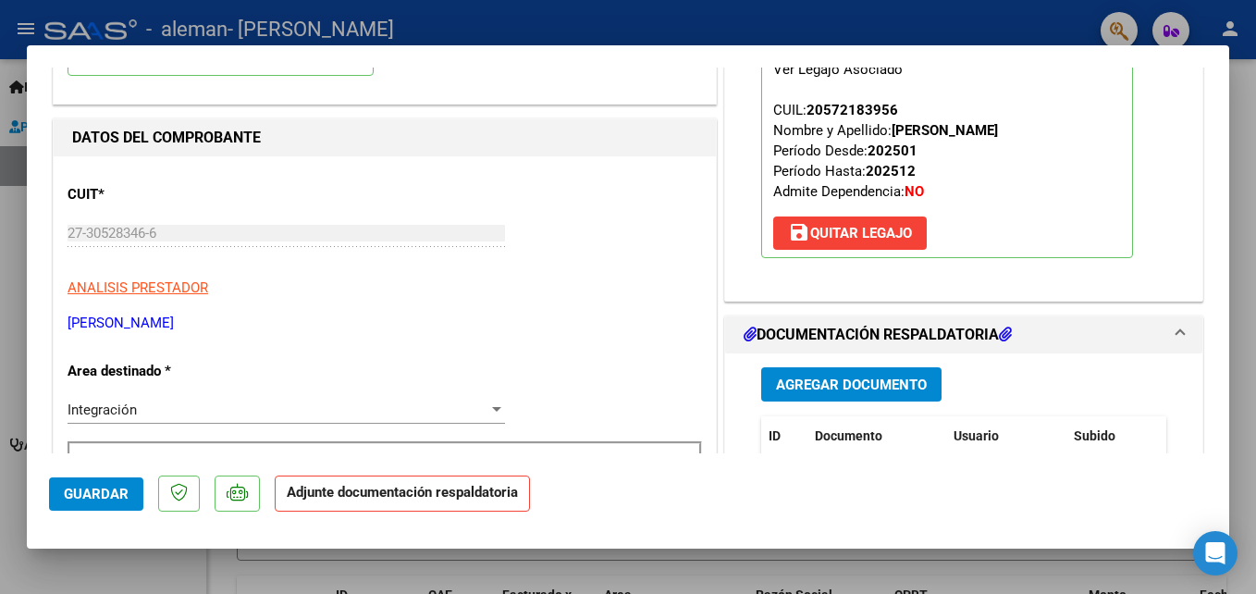
scroll to position [299, 0]
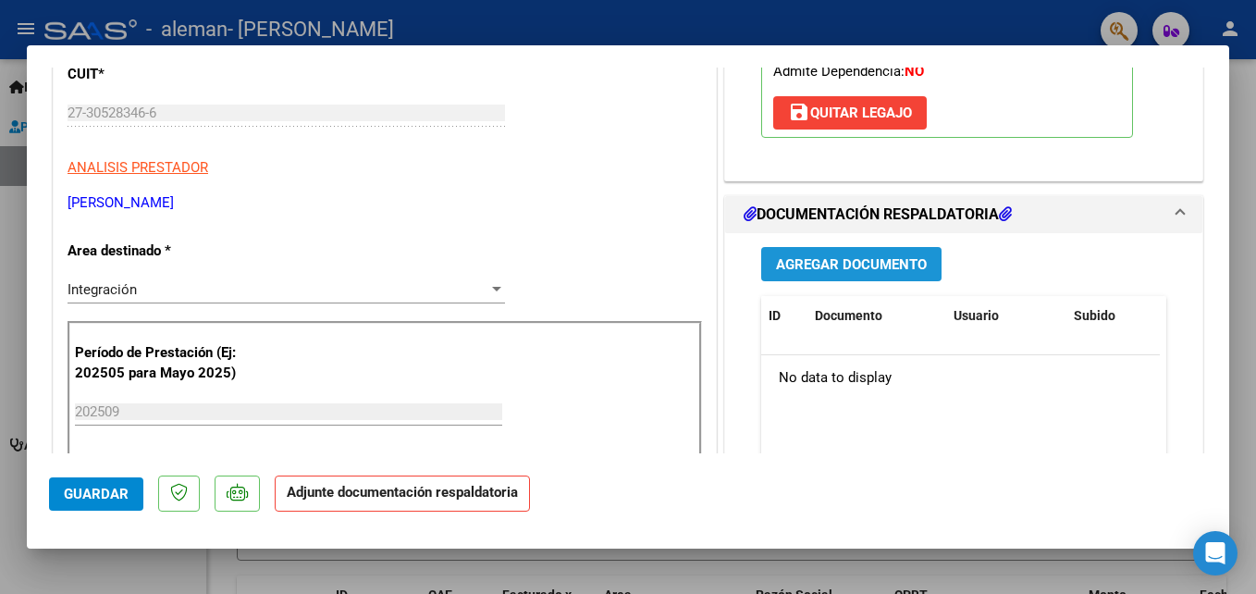
click at [900, 264] on span "Agregar Documento" at bounding box center [851, 264] width 151 height 17
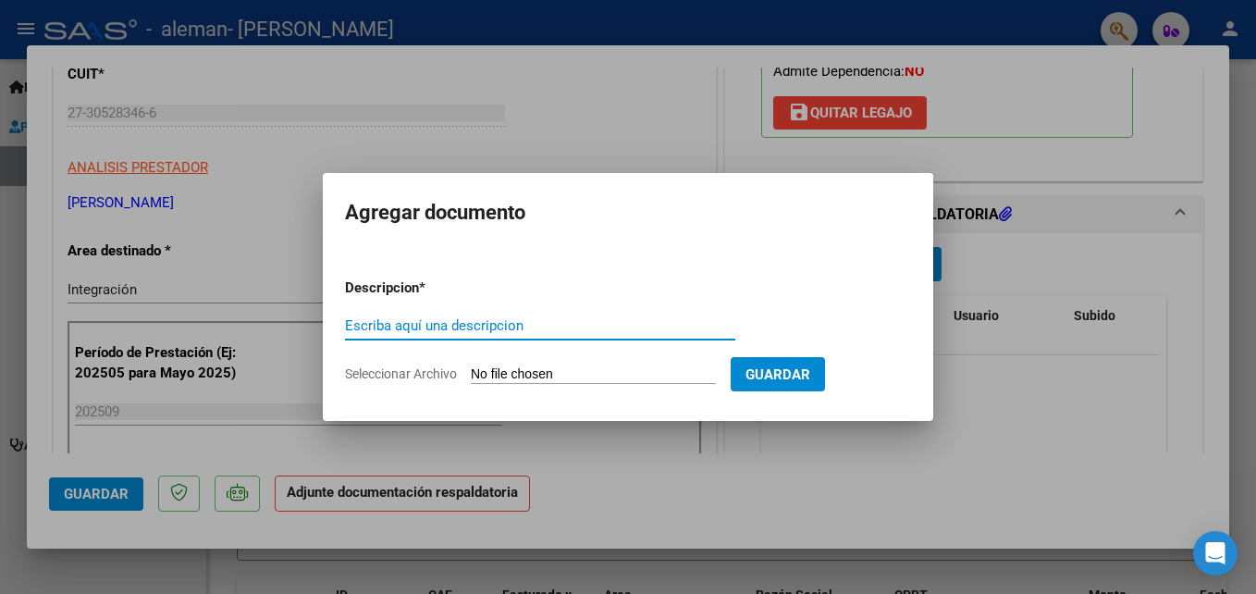
click at [560, 142] on div at bounding box center [628, 297] width 1256 height 594
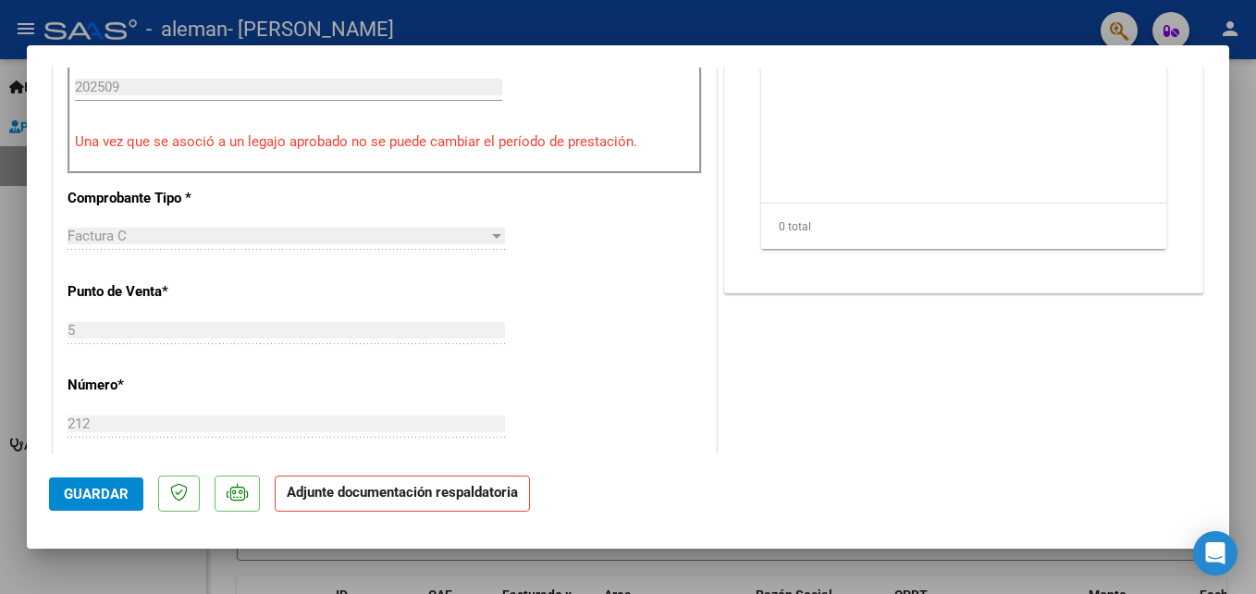
scroll to position [593, 0]
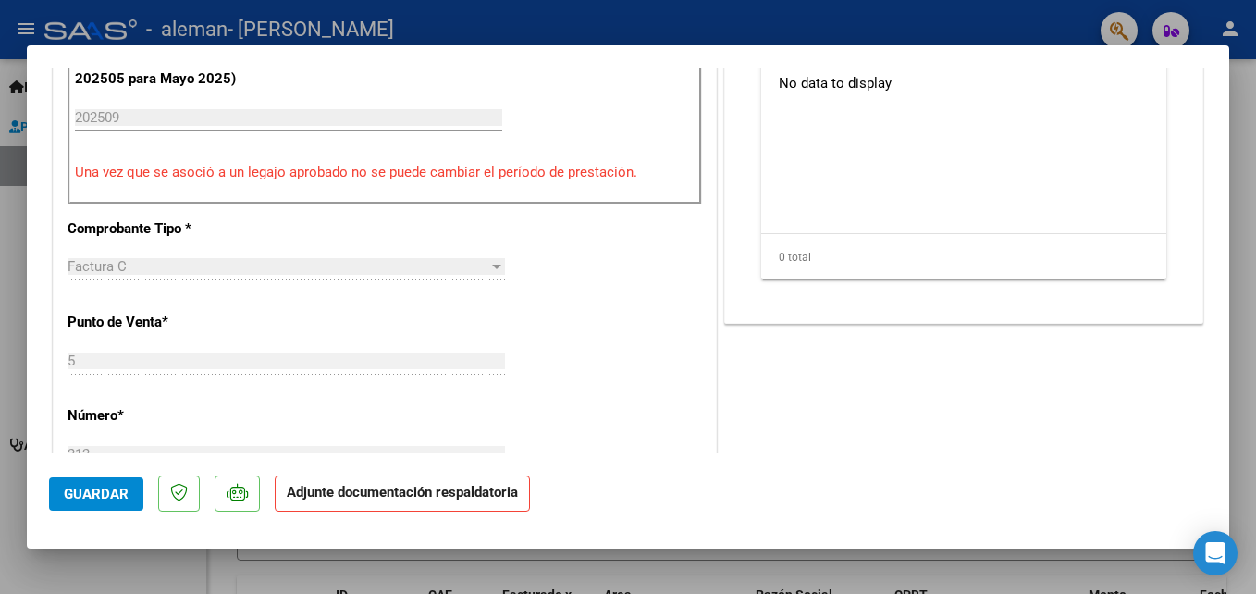
drag, startPoint x: 1254, startPoint y: 268, endPoint x: 1258, endPoint y: 229, distance: 39.1
click at [1255, 229] on html "menu - aleman - [PERSON_NAME] person Inicio Instructivos Contacto OS Prestadore…" at bounding box center [628, 297] width 1256 height 594
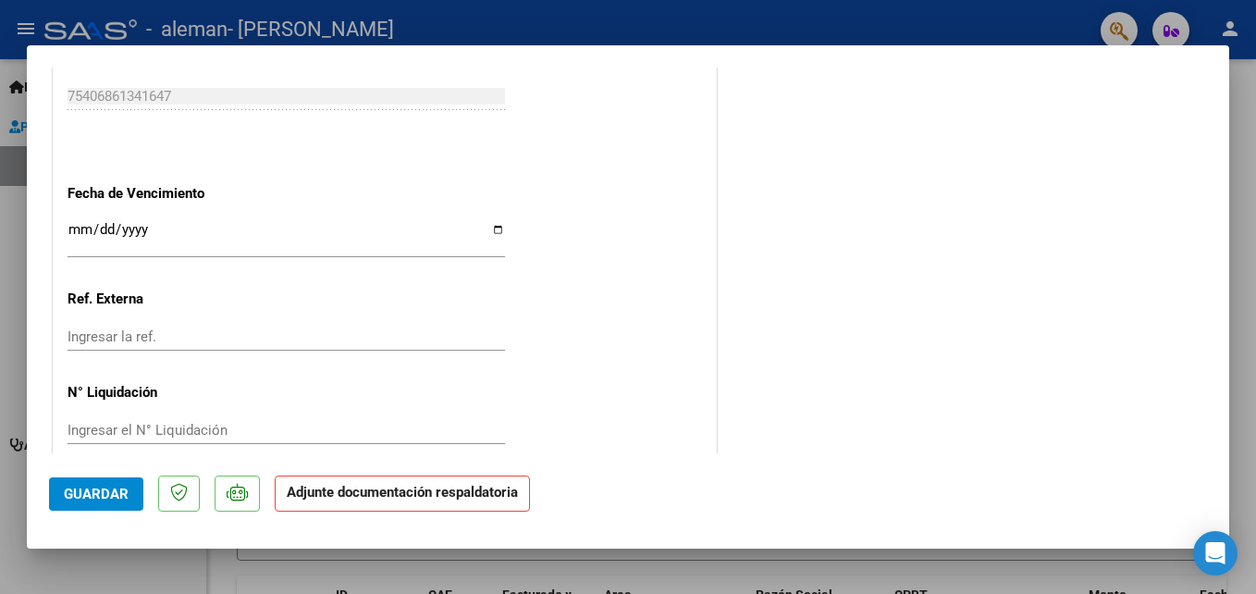
scroll to position [1269, 0]
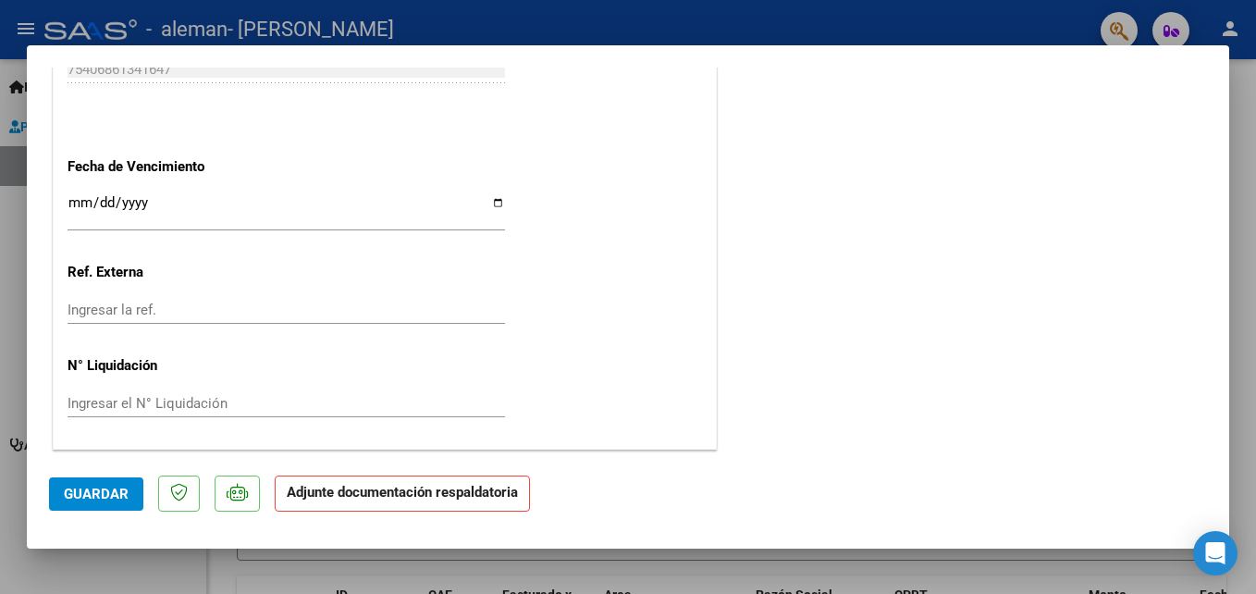
click at [425, 492] on strong "Adjunte documentación respaldatoria" at bounding box center [402, 492] width 231 height 17
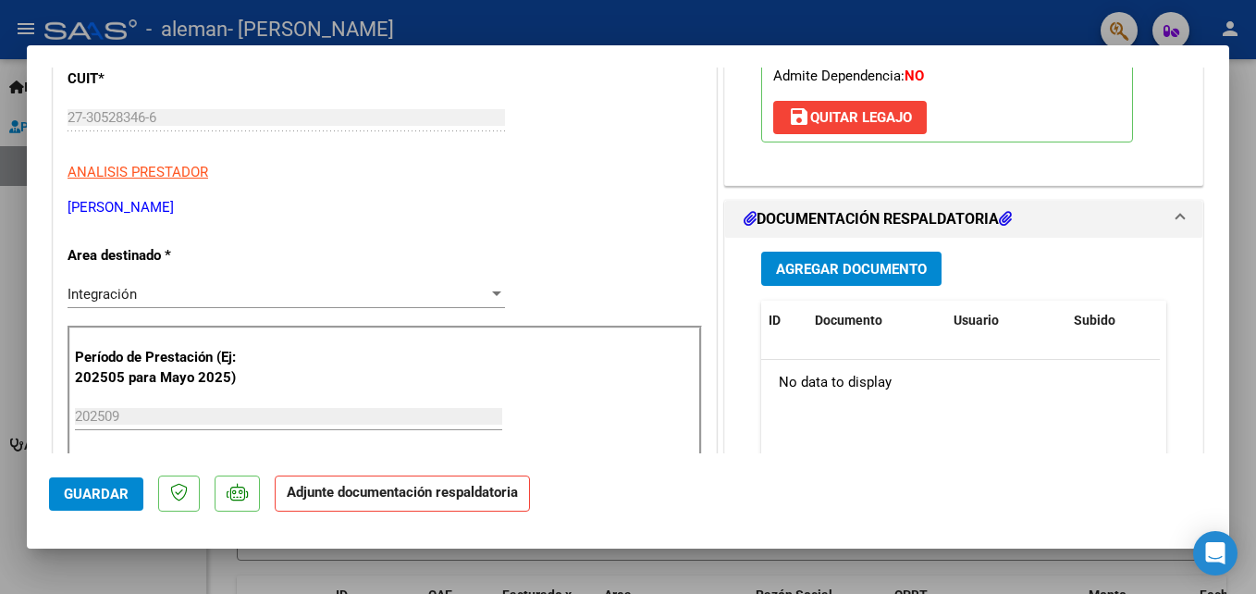
scroll to position [289, 0]
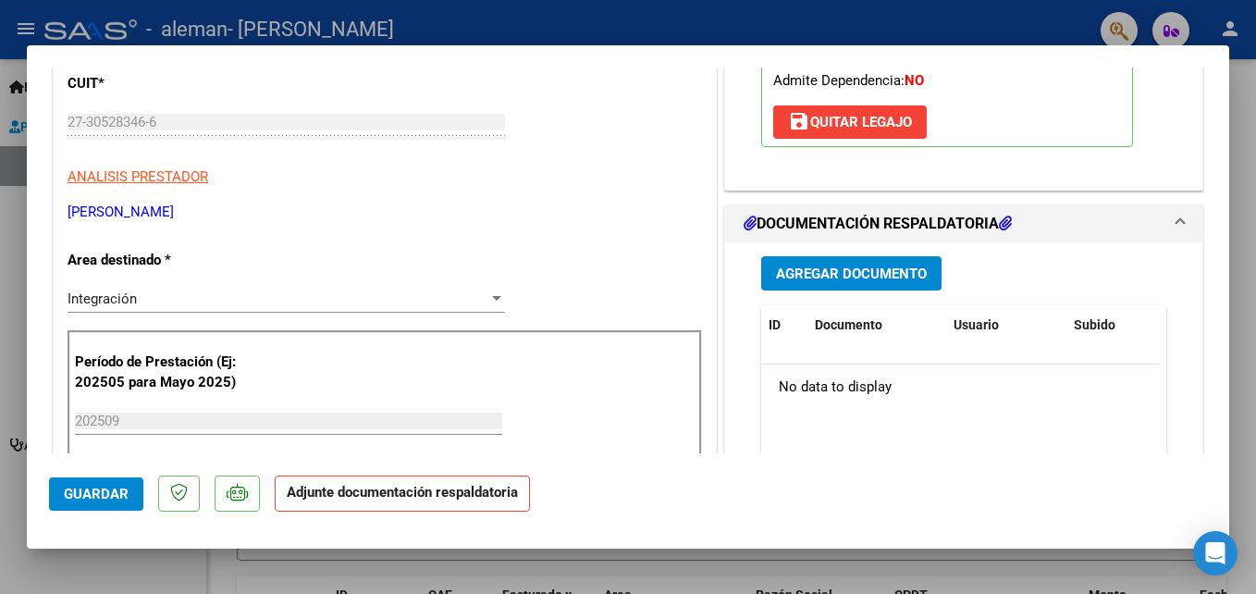
click at [868, 276] on span "Agregar Documento" at bounding box center [851, 273] width 151 height 17
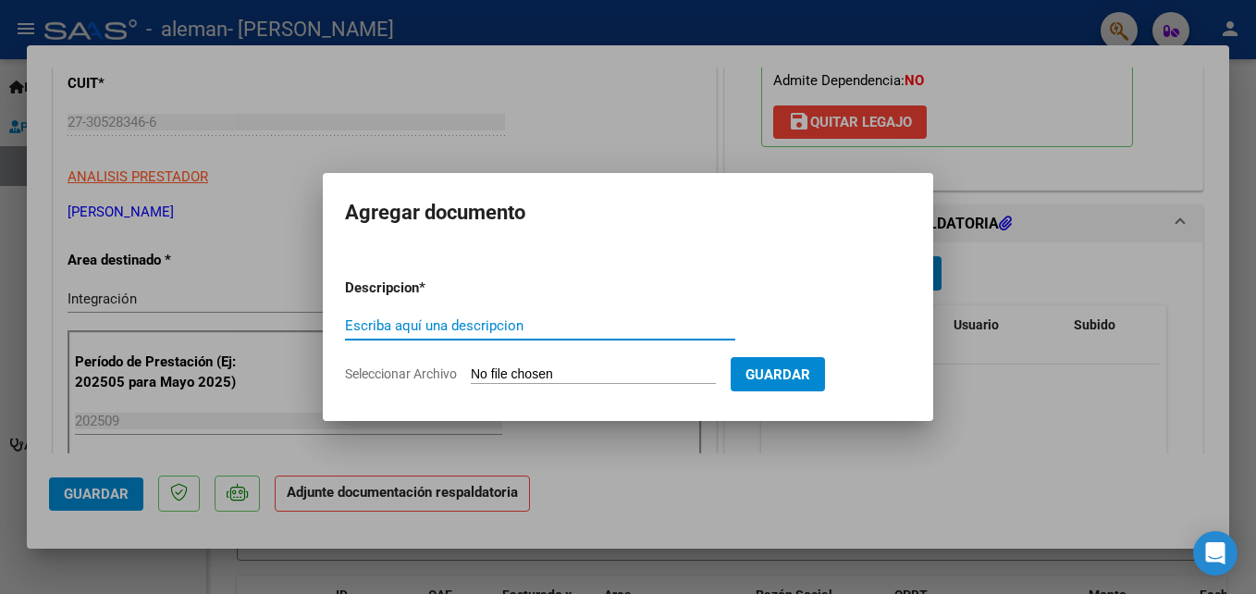
click at [518, 322] on input "Escriba aquí una descripcion" at bounding box center [540, 325] width 390 height 17
type input "FACTURA SEPTIEMBRE"
click at [530, 368] on input "Seleccionar Archivo" at bounding box center [593, 375] width 245 height 18
type input "C:\fakepath\27305283466_011_00005_00000212.pdf"
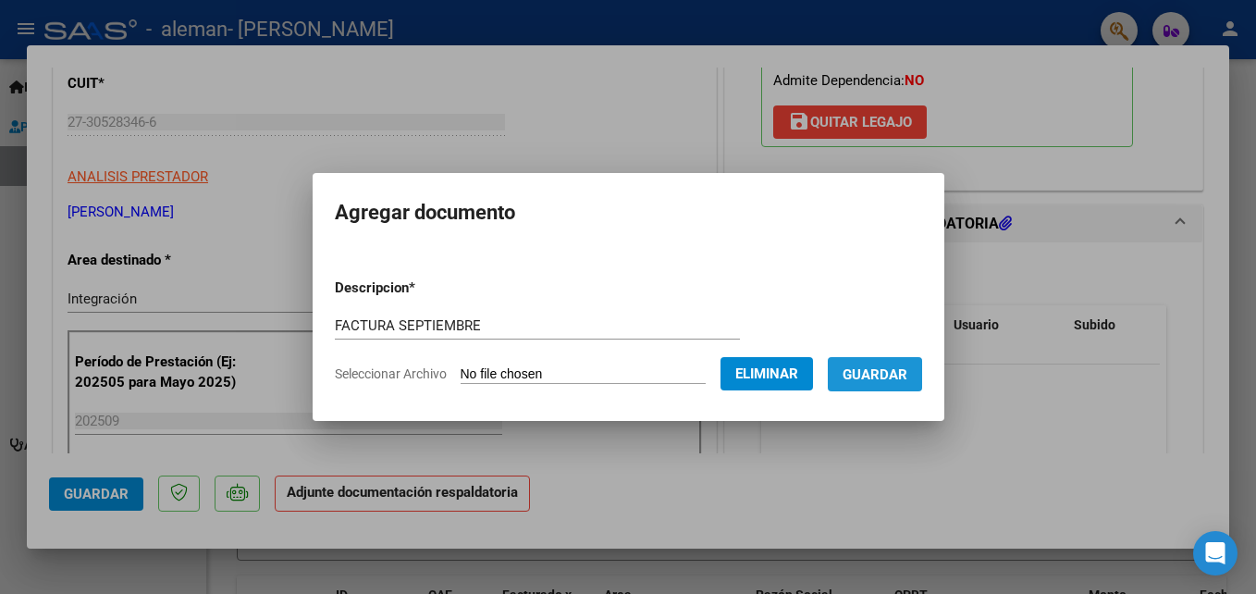
click at [899, 374] on span "Guardar" at bounding box center [874, 374] width 65 height 17
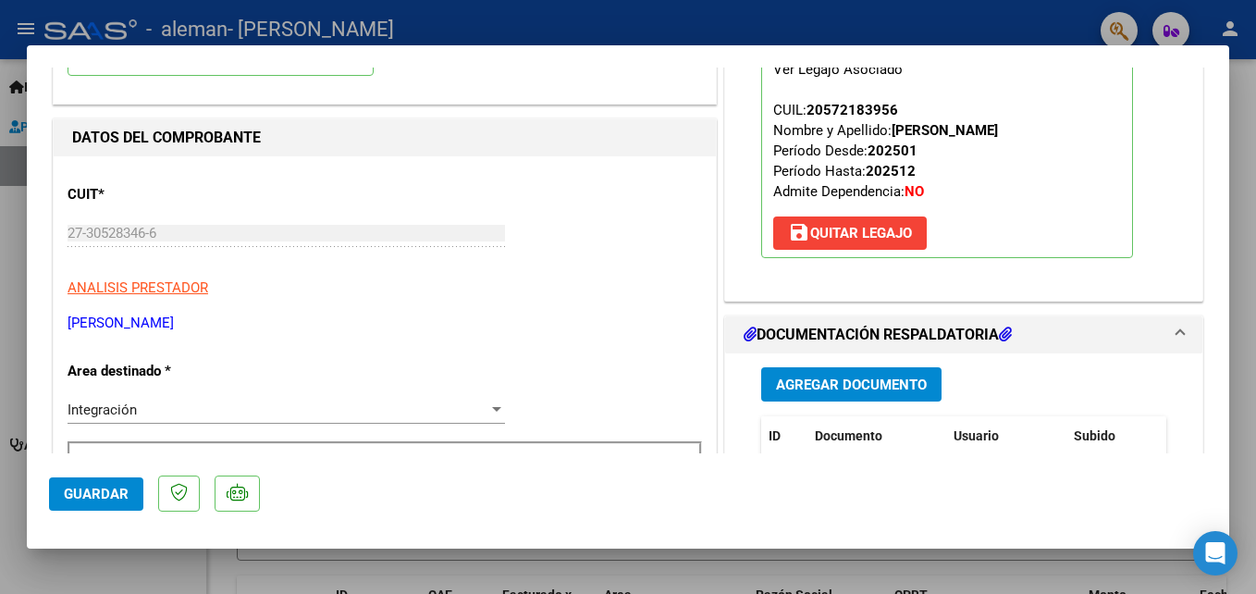
scroll to position [191, 0]
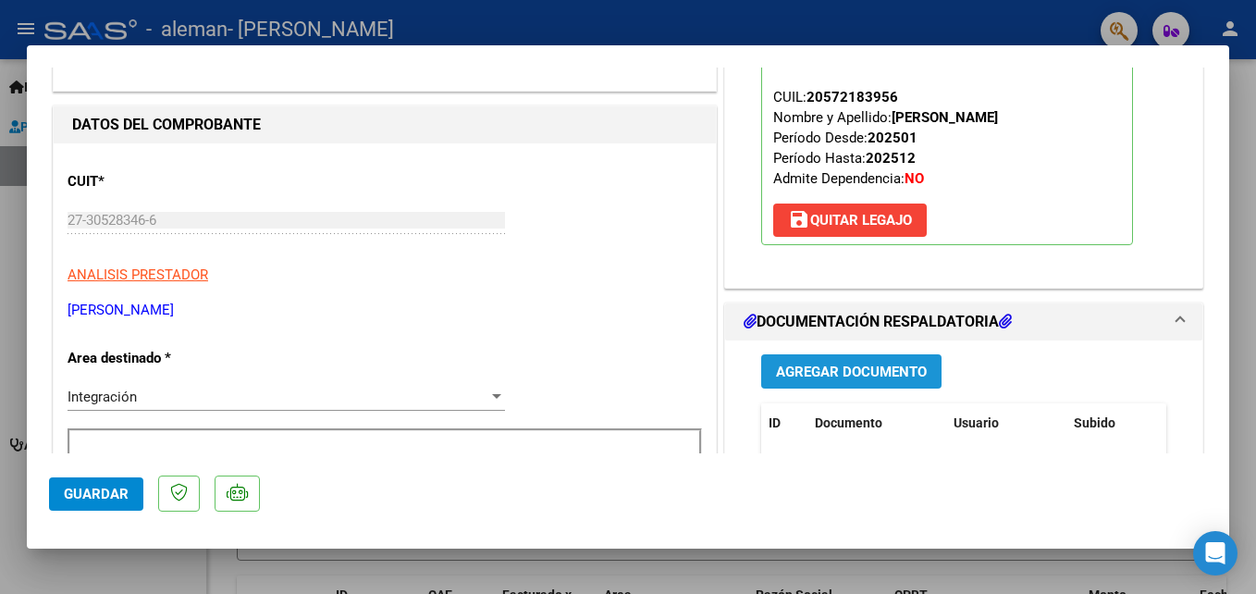
click at [886, 358] on button "Agregar Documento" at bounding box center [851, 371] width 180 height 34
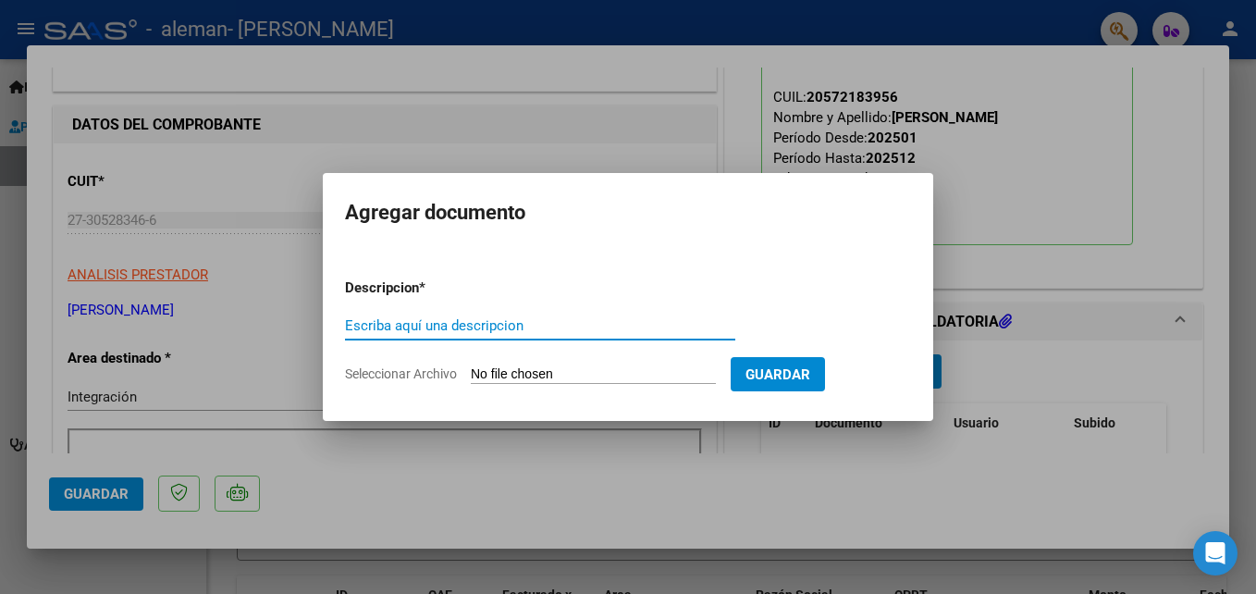
click at [527, 364] on form "Descripcion * Escriba aquí una descripcion Seleccionar Archivo Guardar" at bounding box center [628, 330] width 566 height 135
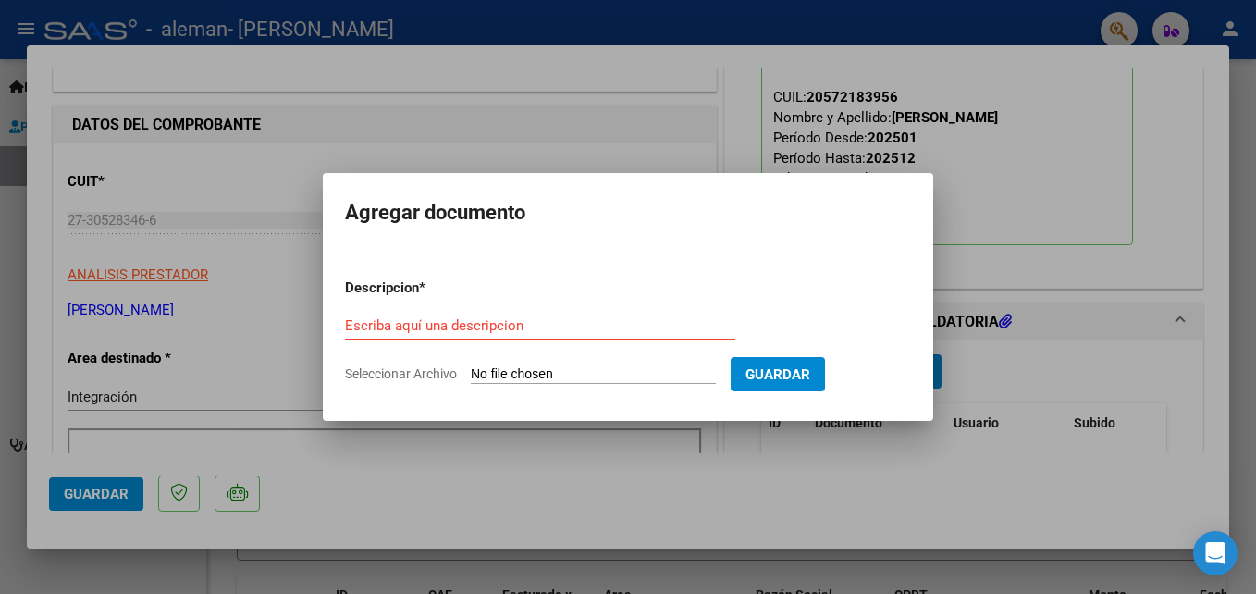
click at [527, 364] on form "Descripcion * Escriba aquí una descripcion Seleccionar Archivo Guardar" at bounding box center [628, 330] width 566 height 135
click at [441, 323] on input "Escriba aquí una descripcion" at bounding box center [540, 325] width 390 height 17
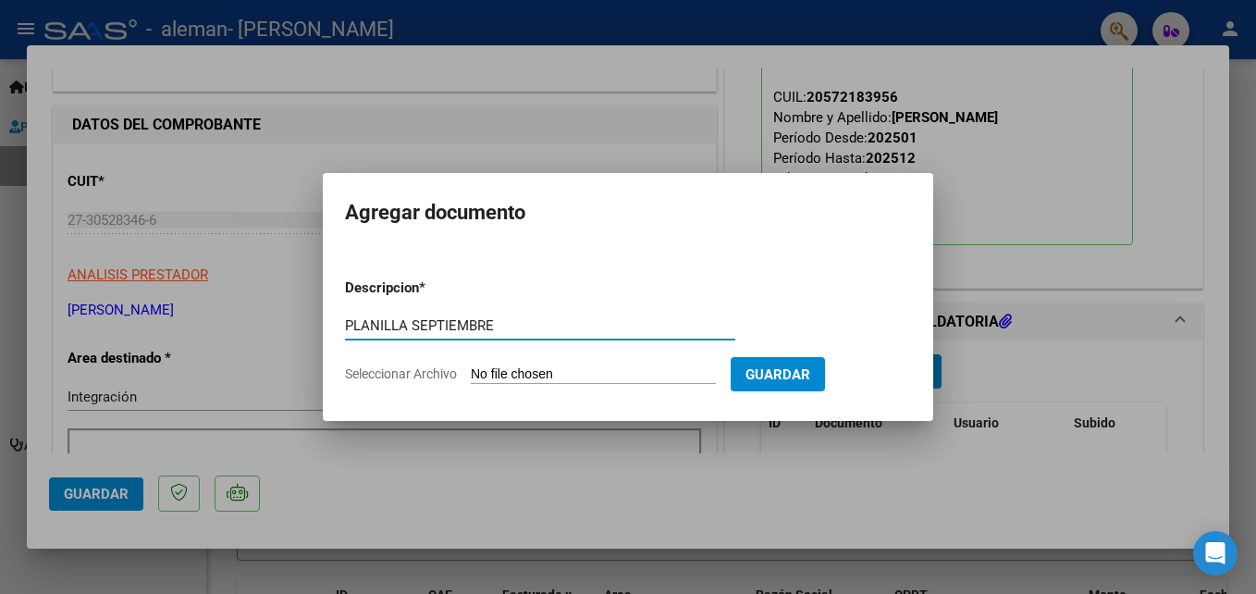
type input "PLANILLA SEPTIEMBRE"
click at [497, 368] on input "Seleccionar Archivo" at bounding box center [593, 375] width 245 height 18
click at [510, 370] on input "Seleccionar Archivo" at bounding box center [593, 375] width 245 height 18
click at [555, 374] on input "Seleccionar Archivo" at bounding box center [593, 375] width 245 height 18
type input "C:\fakepath\[PERSON_NAME] septiembre.pdf"
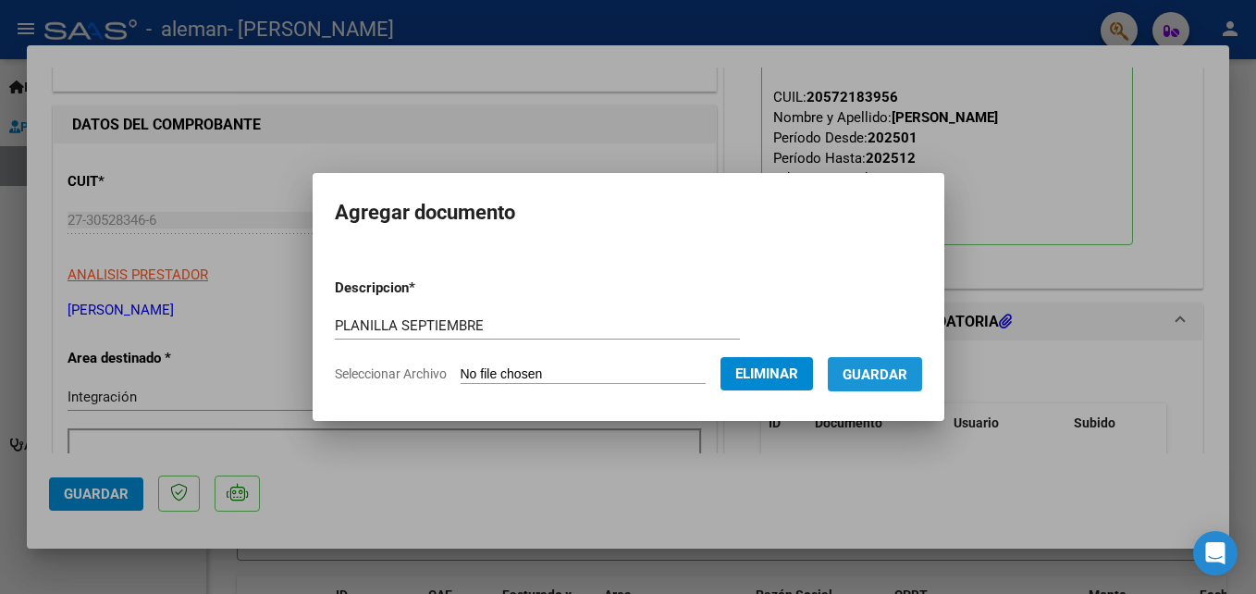
click at [917, 363] on button "Guardar" at bounding box center [874, 374] width 94 height 34
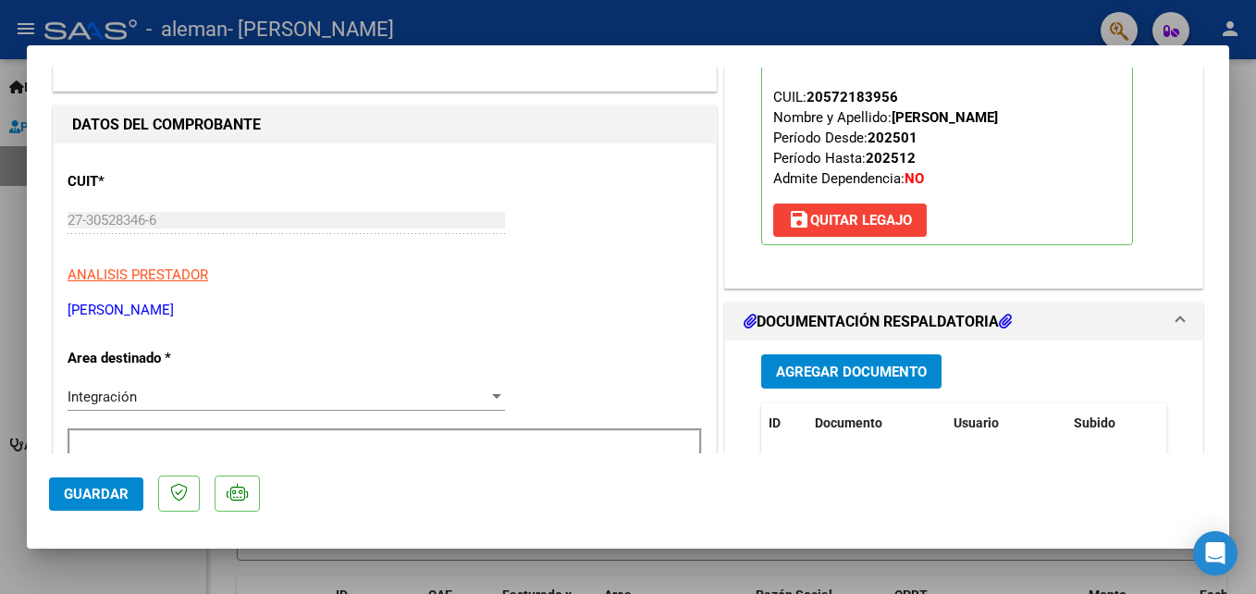
click at [100, 500] on span "Guardar" at bounding box center [96, 493] width 65 height 17
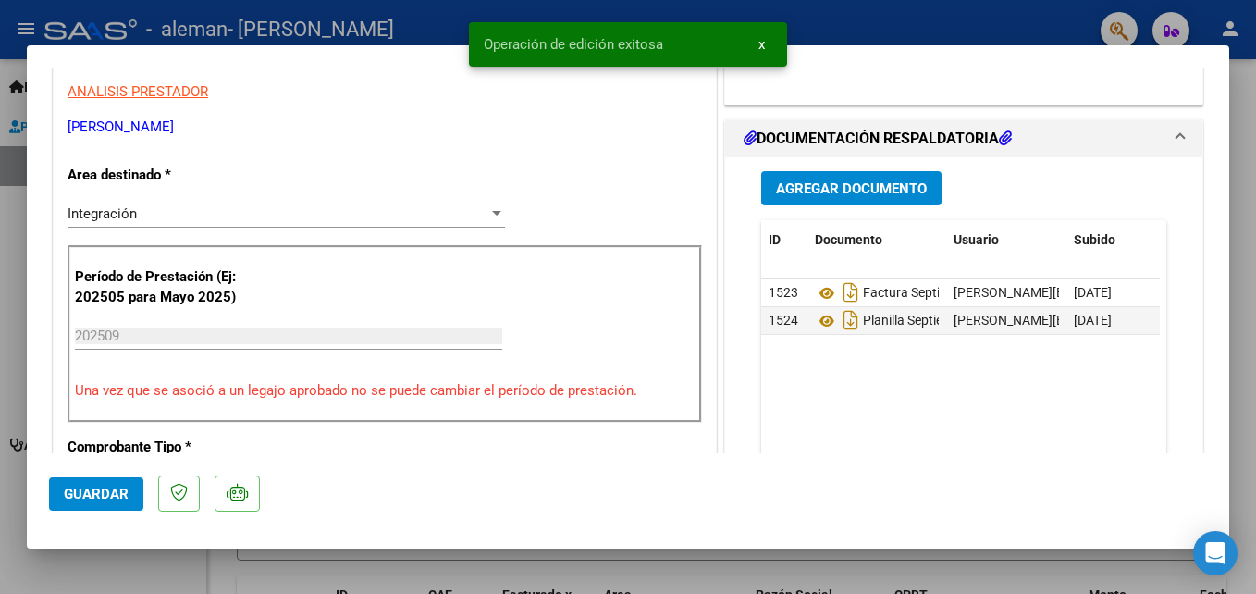
scroll to position [454, 0]
